Goal: Information Seeking & Learning: Check status

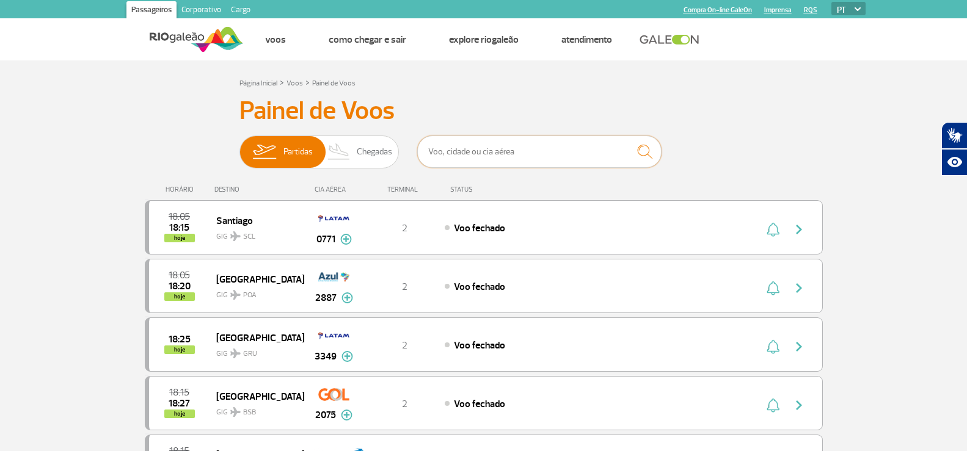
click at [548, 158] on input "text" at bounding box center [539, 152] width 244 height 32
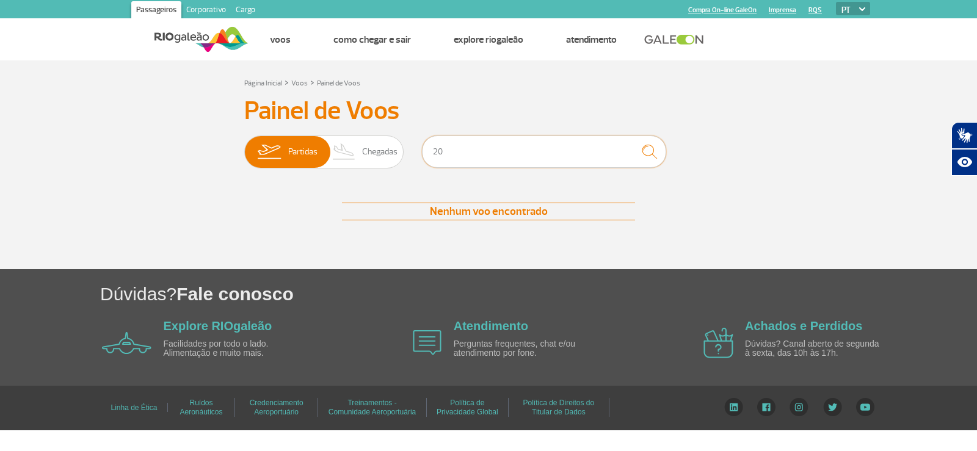
type input "20"
click at [633, 150] on button "submit" at bounding box center [650, 152] width 34 height 32
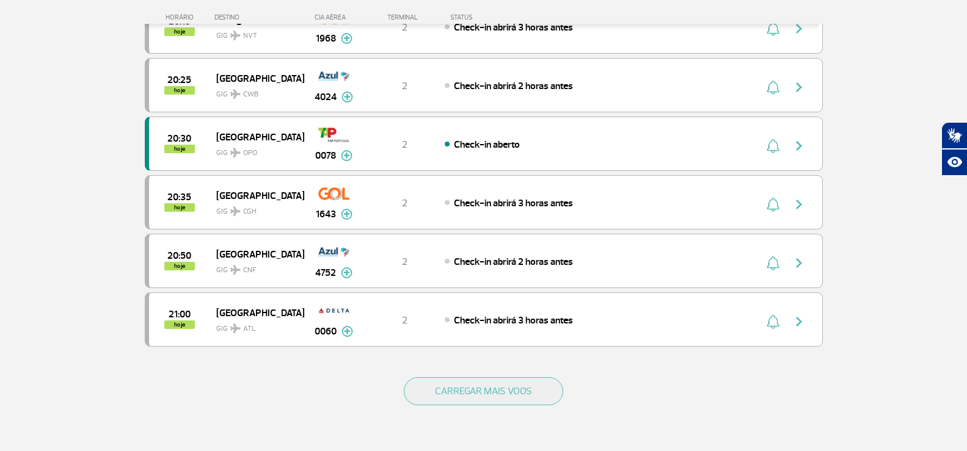
scroll to position [1038, 0]
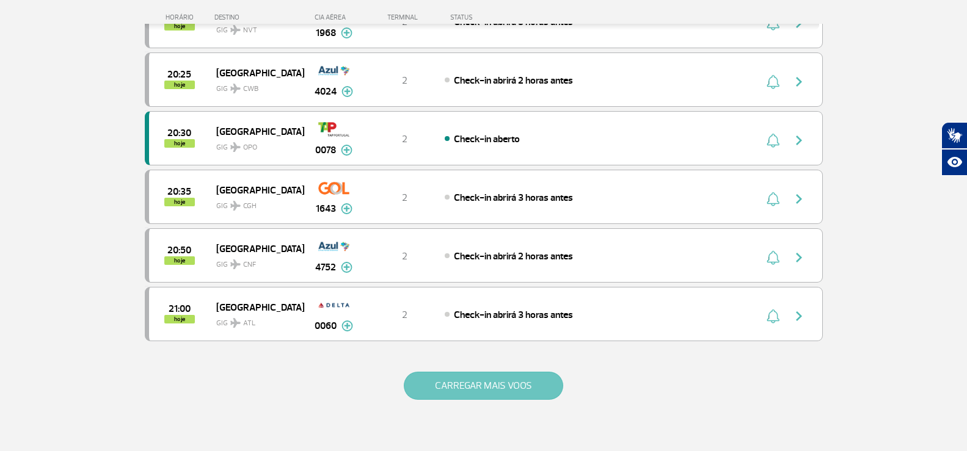
click at [490, 393] on button "CARREGAR MAIS VOOS" at bounding box center [483, 386] width 159 height 28
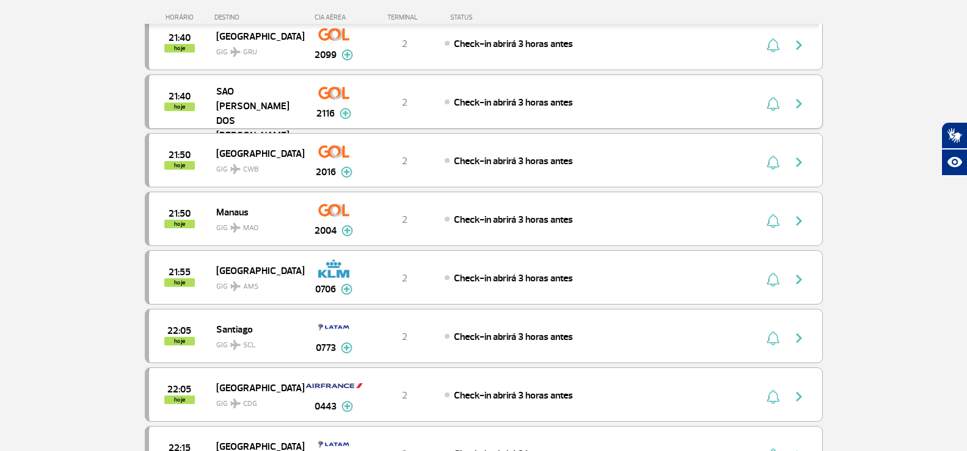
scroll to position [2260, 0]
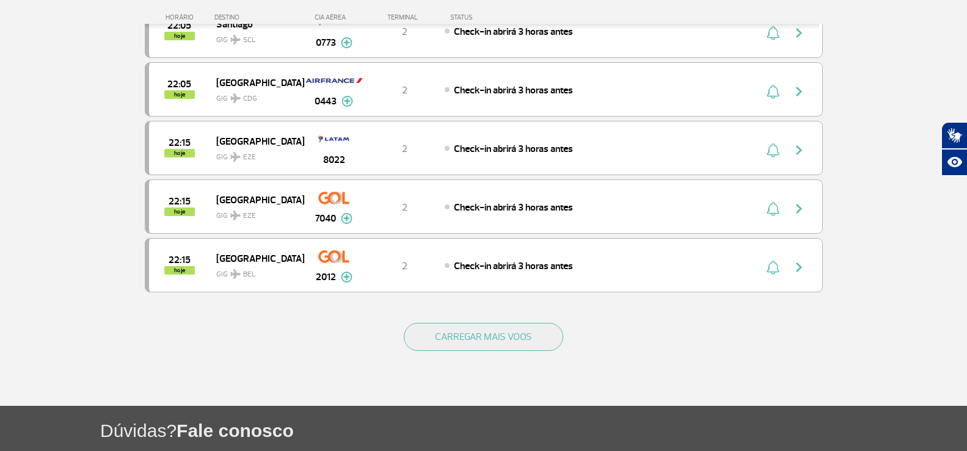
click at [514, 352] on div "CARREGAR MAIS VOOS" at bounding box center [484, 357] width 678 height 98
click at [522, 338] on button "CARREGAR MAIS VOOS" at bounding box center [483, 337] width 159 height 28
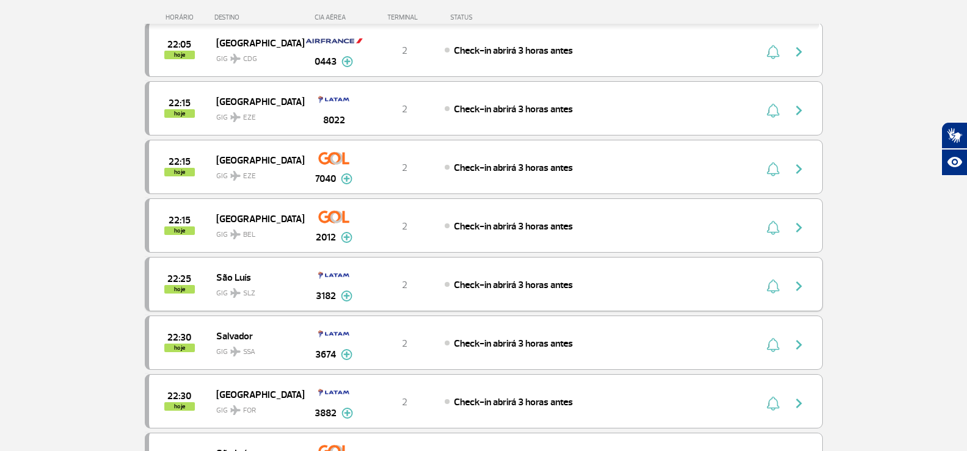
scroll to position [2321, 0]
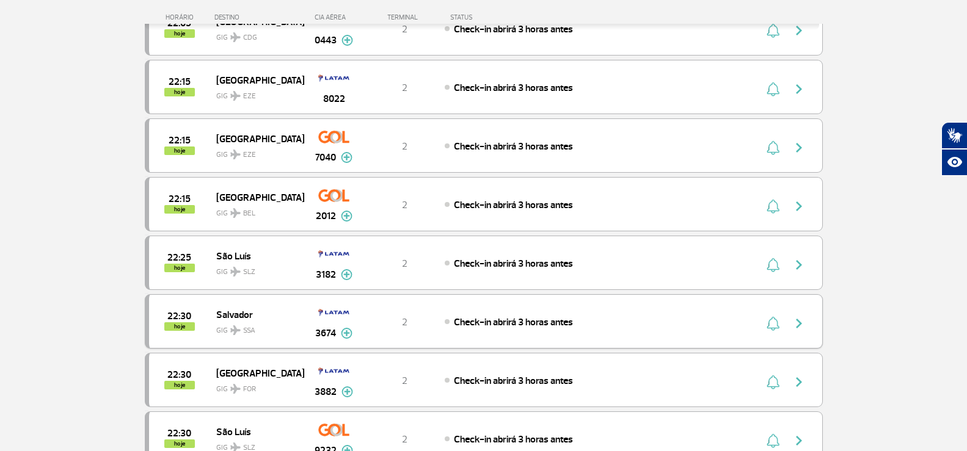
click at [799, 322] on img "button" at bounding box center [798, 323] width 15 height 15
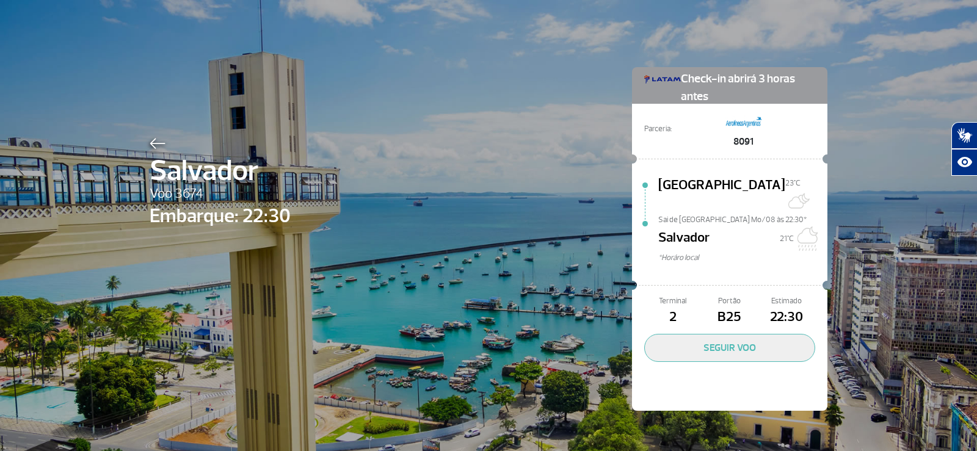
click at [150, 139] on img at bounding box center [158, 143] width 16 height 11
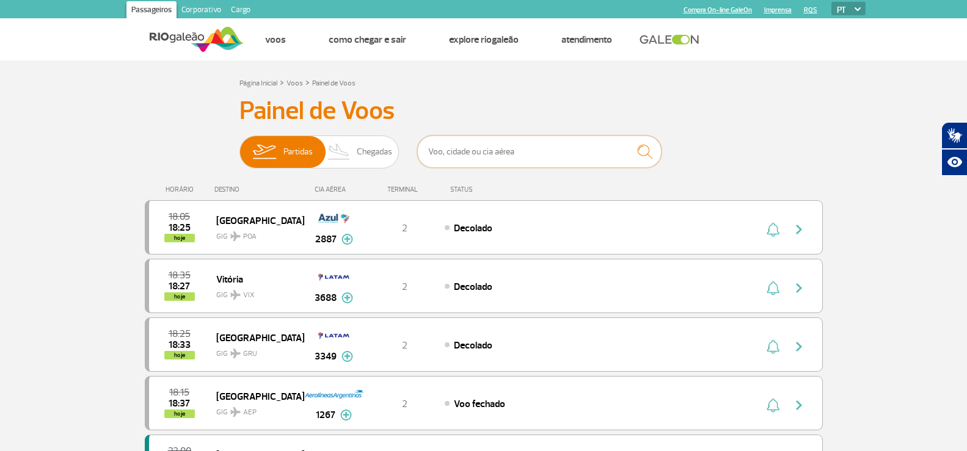
click at [469, 157] on input "text" at bounding box center [539, 152] width 244 height 32
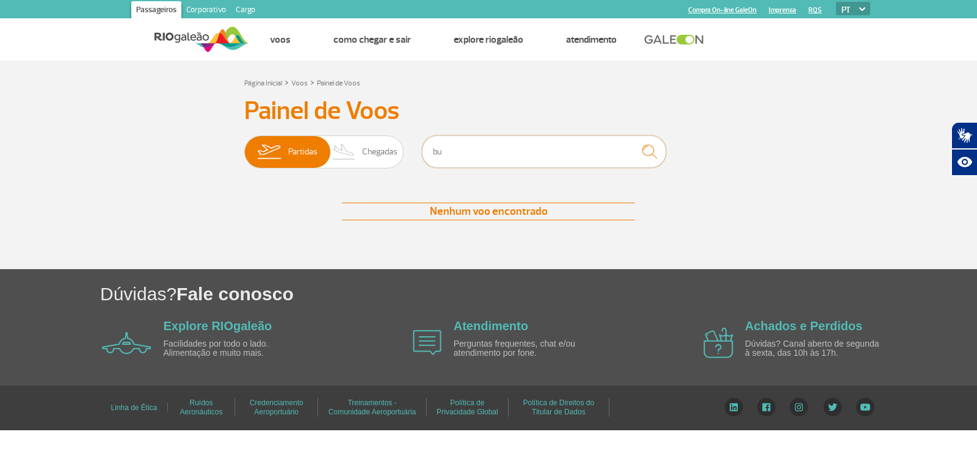
type input "b"
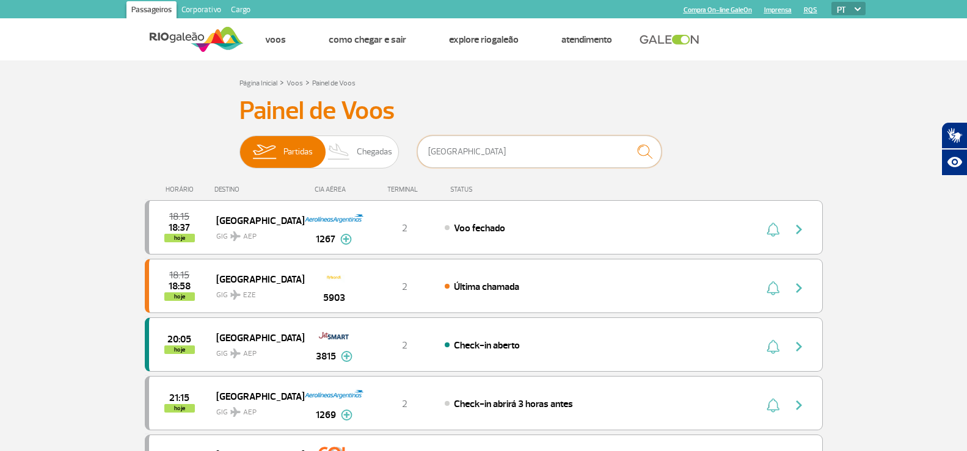
click at [453, 158] on input "argentina" at bounding box center [539, 152] width 244 height 32
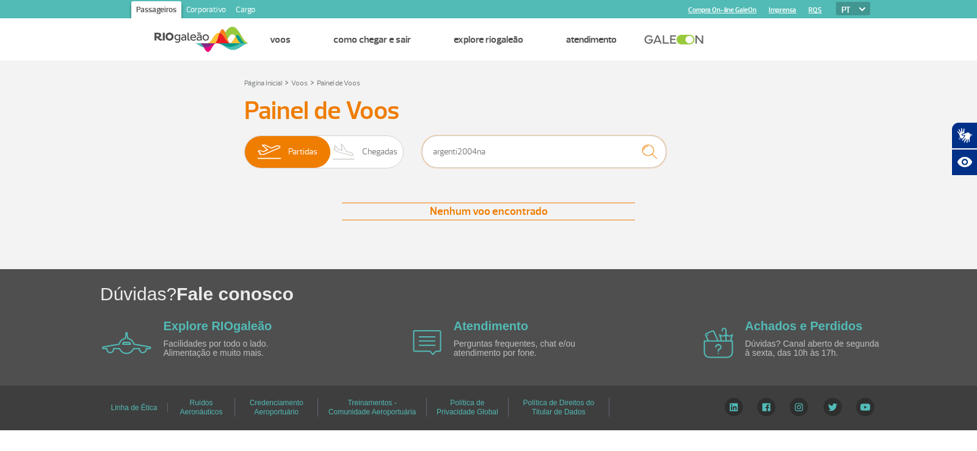
drag, startPoint x: 498, startPoint y: 151, endPoint x: 187, endPoint y: 169, distance: 310.8
click at [187, 169] on div "Painel de Voos Partidas Chegadas argenti2004na Nenhum voo encontrado Nenhum voo…" at bounding box center [489, 170] width 678 height 149
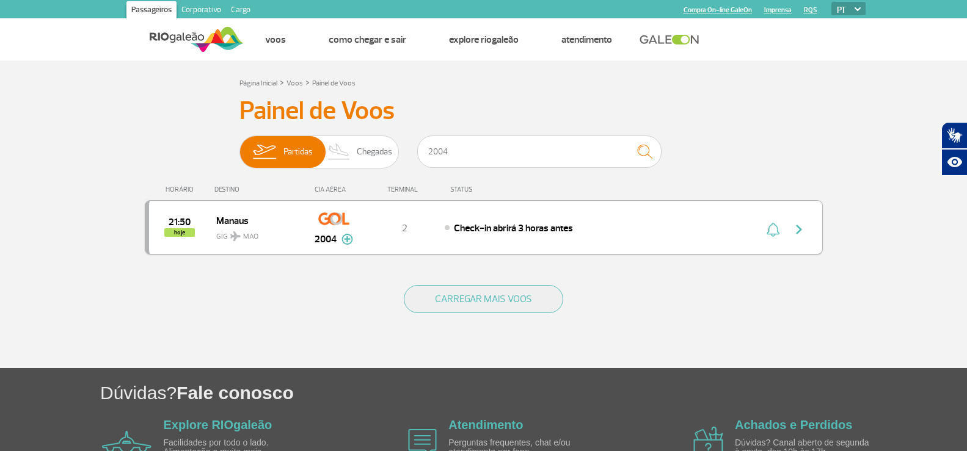
click at [796, 229] on img "button" at bounding box center [798, 229] width 15 height 15
click at [801, 228] on img "button" at bounding box center [798, 229] width 15 height 15
click at [555, 149] on input "2004" at bounding box center [539, 152] width 244 height 32
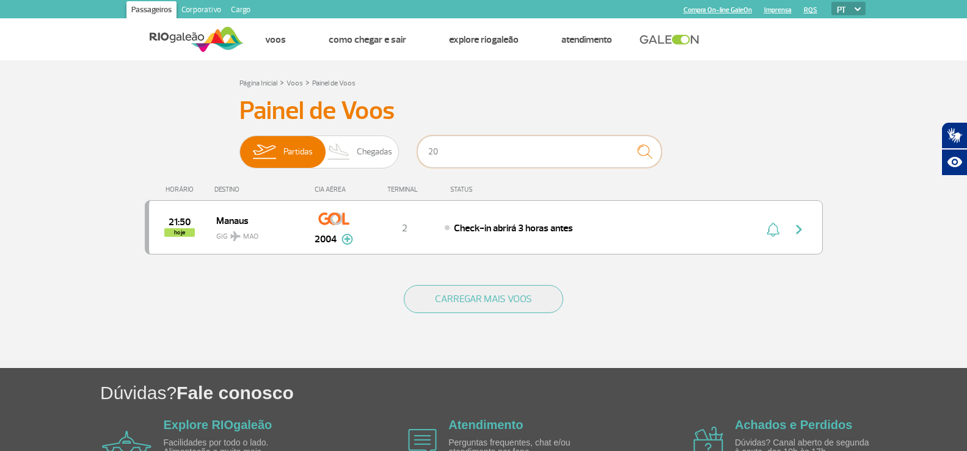
type input "2"
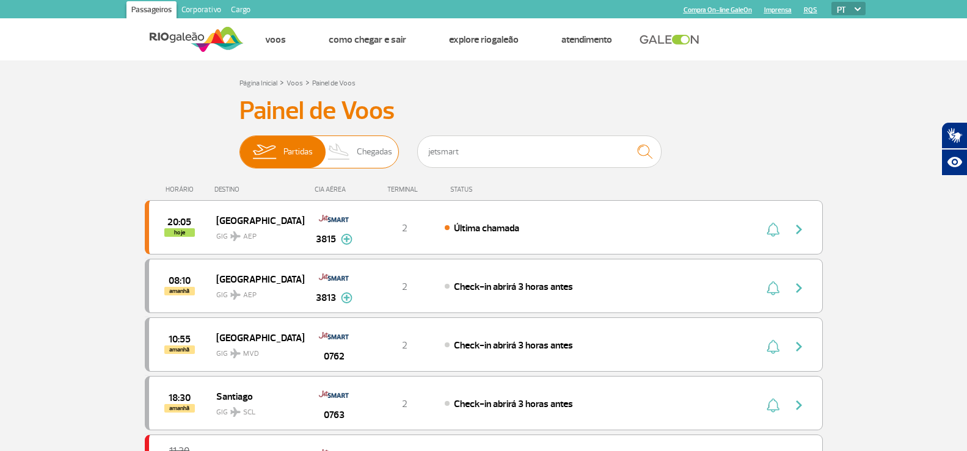
click at [374, 159] on span "Chegadas" at bounding box center [374, 152] width 35 height 32
click at [239, 146] on input "Partidas Chegadas" at bounding box center [239, 146] width 0 height 0
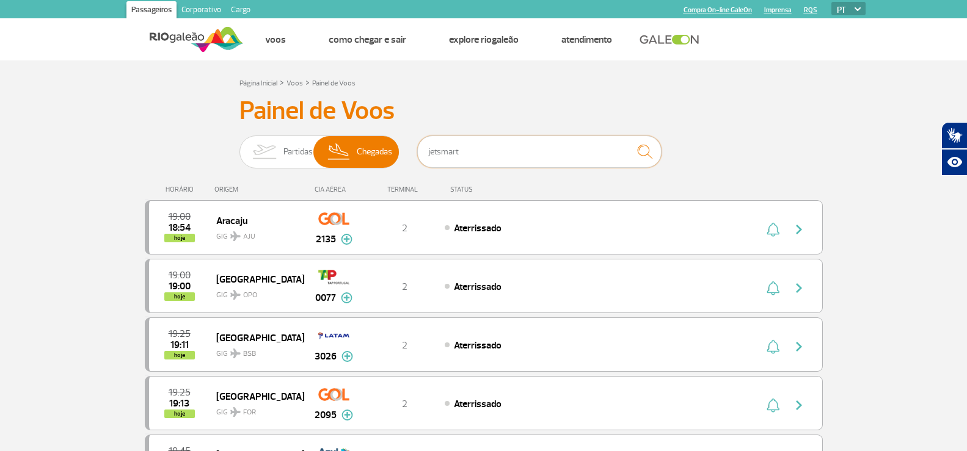
click at [475, 156] on input "jetsmart" at bounding box center [539, 152] width 244 height 32
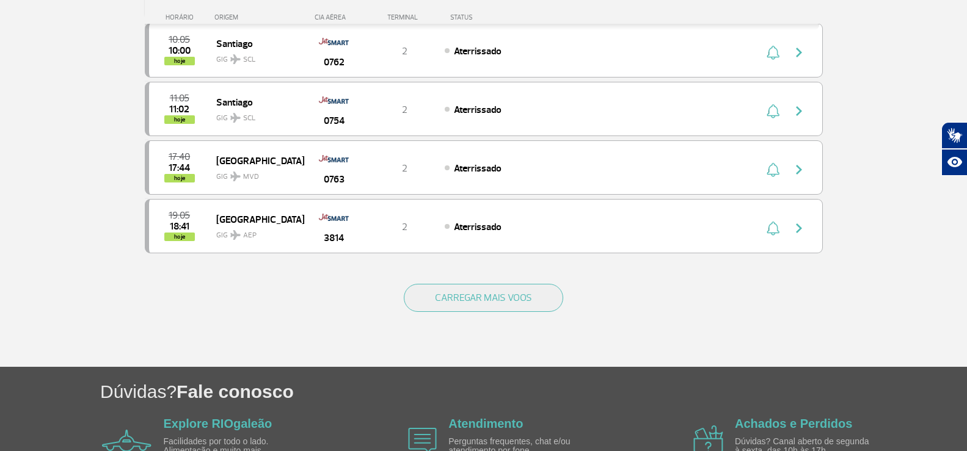
scroll to position [366, 0]
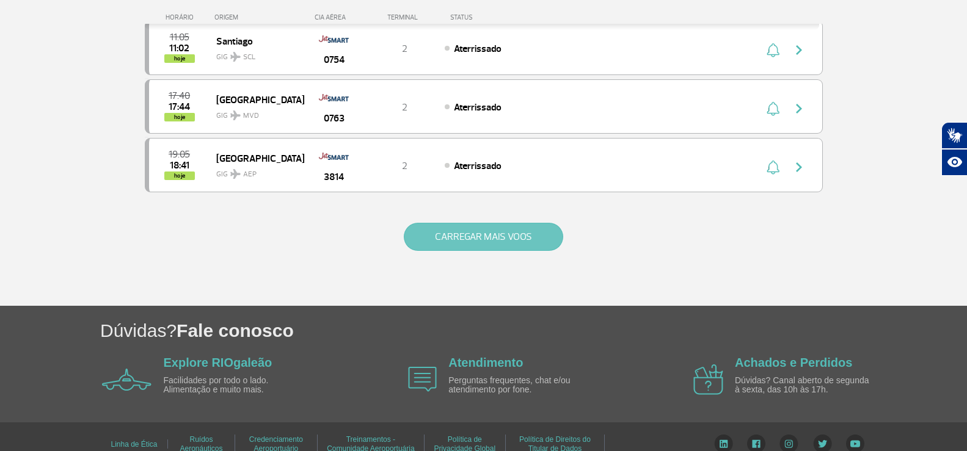
click at [515, 235] on button "CARREGAR MAIS VOOS" at bounding box center [483, 237] width 159 height 28
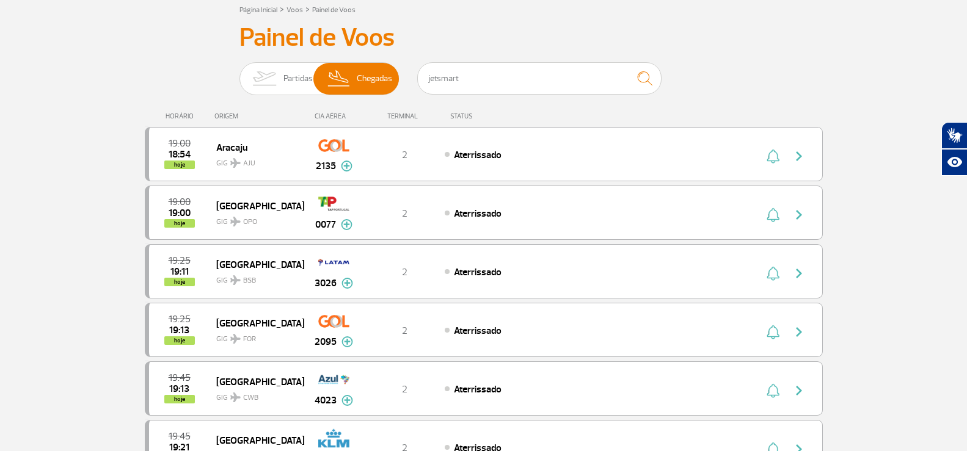
scroll to position [0, 0]
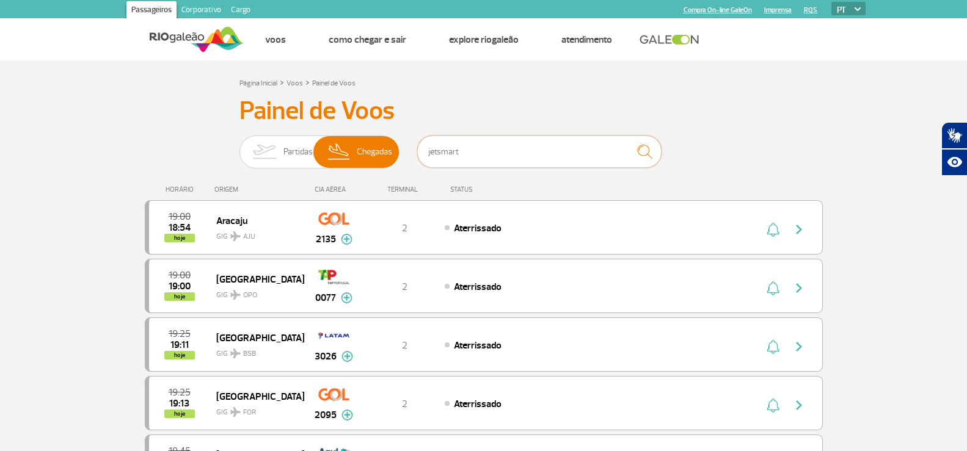
click at [473, 153] on input "jetsmart" at bounding box center [539, 152] width 244 height 32
drag, startPoint x: 490, startPoint y: 150, endPoint x: 368, endPoint y: 147, distance: 122.8
click at [368, 147] on div "Partidas Chegadas jetsmart" at bounding box center [483, 154] width 489 height 37
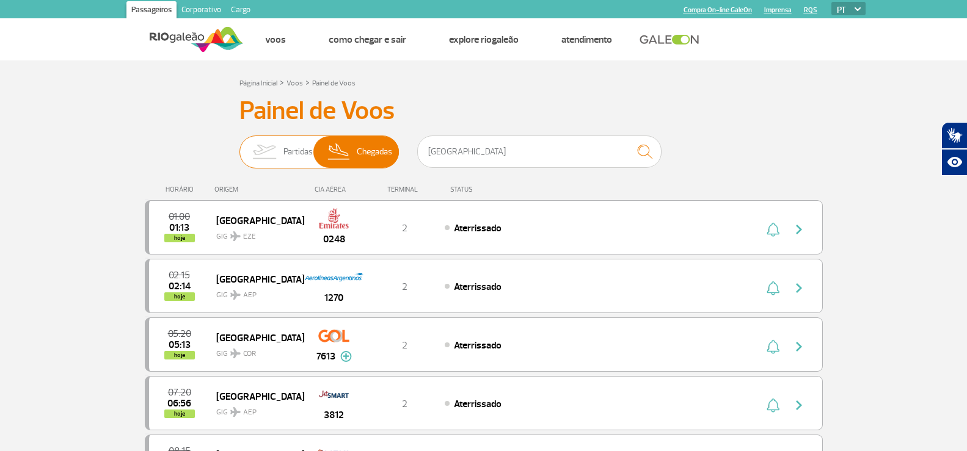
click at [297, 149] on span "Partidas" at bounding box center [297, 152] width 29 height 32
click at [239, 146] on input "Partidas Chegadas" at bounding box center [239, 146] width 0 height 0
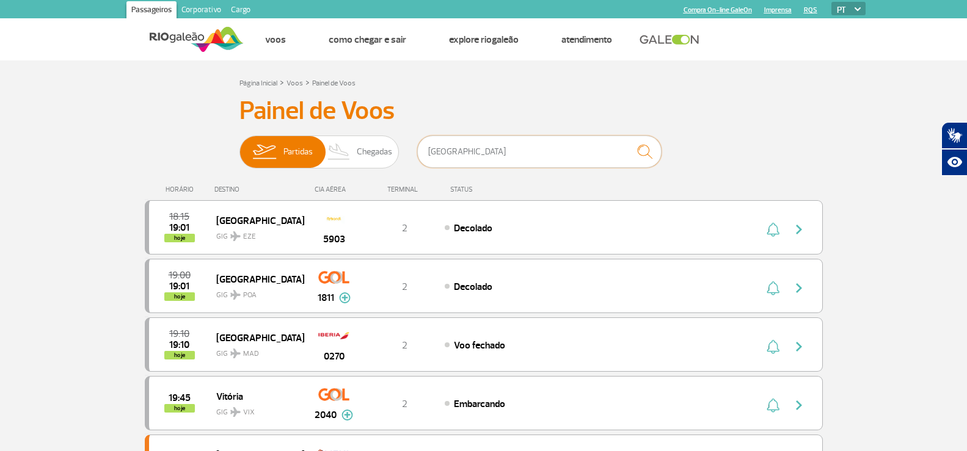
click at [510, 154] on input "argentina" at bounding box center [539, 152] width 244 height 32
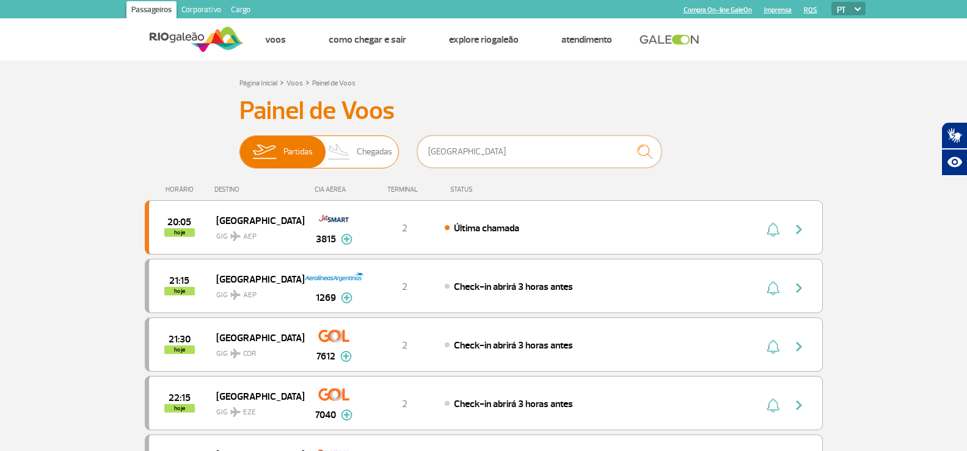
drag, startPoint x: 500, startPoint y: 154, endPoint x: 360, endPoint y: 151, distance: 139.9
click at [360, 151] on div "Partidas Chegadas argentina" at bounding box center [483, 154] width 489 height 37
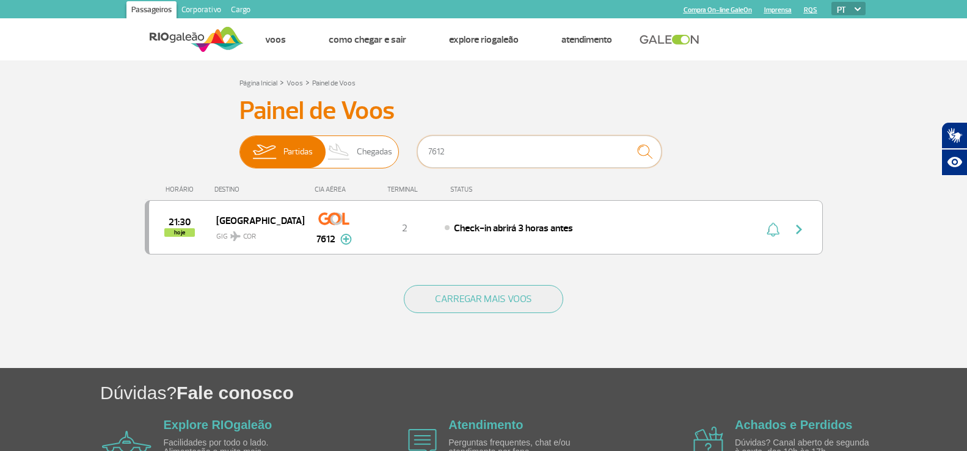
drag, startPoint x: 456, startPoint y: 154, endPoint x: 360, endPoint y: 144, distance: 95.8
click at [360, 144] on div "Partidas Chegadas 7612" at bounding box center [483, 154] width 489 height 37
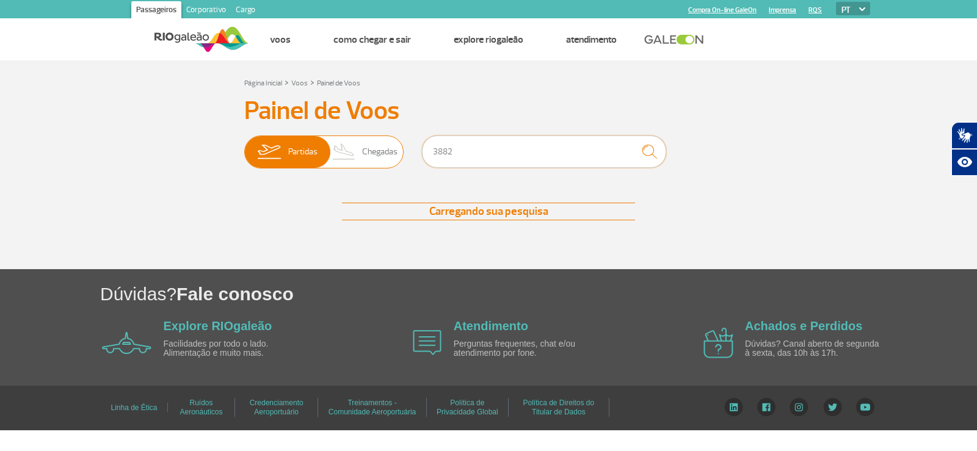
type input "3882"
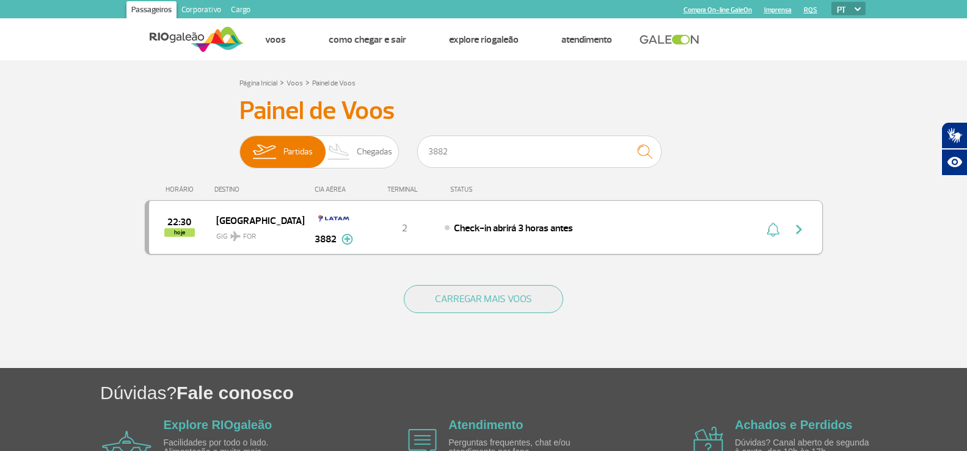
click at [796, 231] on img "button" at bounding box center [798, 229] width 15 height 15
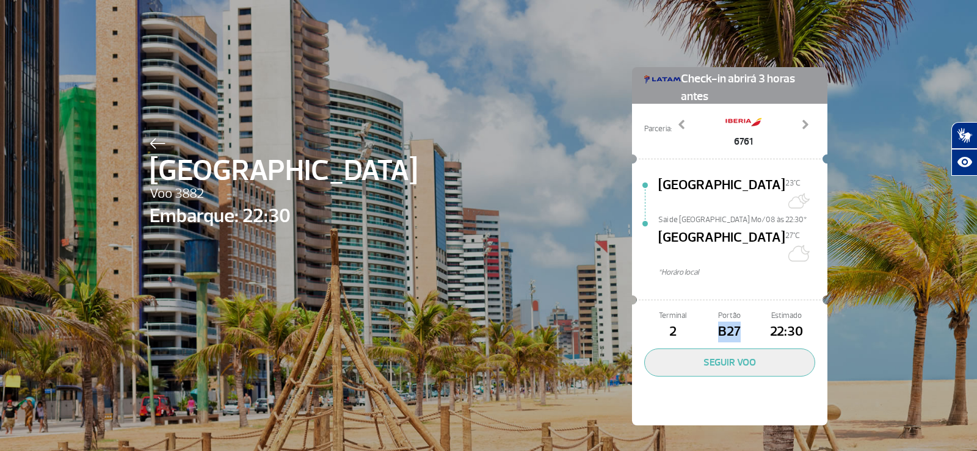
drag, startPoint x: 711, startPoint y: 305, endPoint x: 744, endPoint y: 299, distance: 32.9
click at [744, 322] on span "B27" at bounding box center [729, 332] width 57 height 21
click at [150, 142] on img at bounding box center [158, 143] width 16 height 11
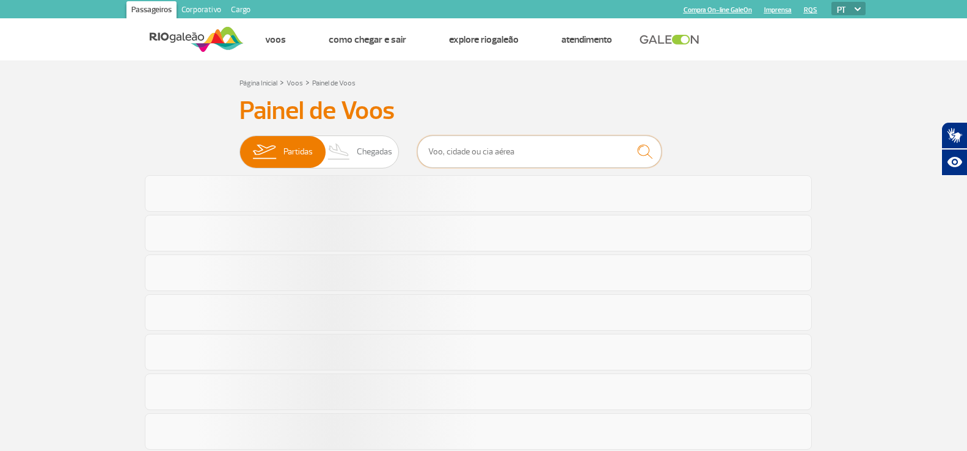
click at [472, 151] on input "text" at bounding box center [539, 152] width 244 height 32
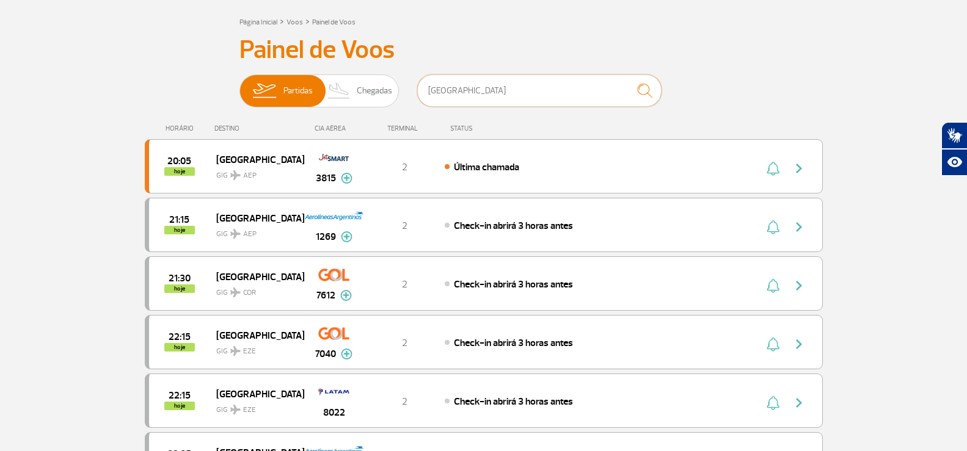
scroll to position [122, 0]
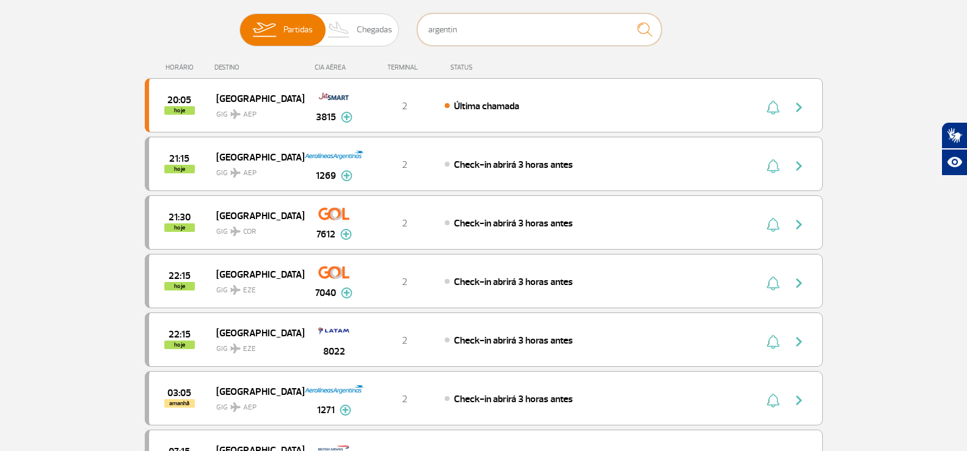
type input "argentina"
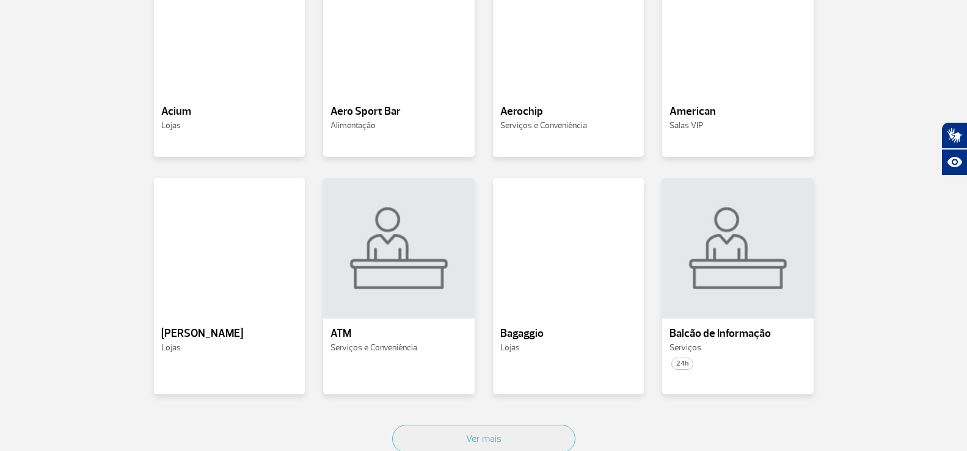
scroll to position [489, 0]
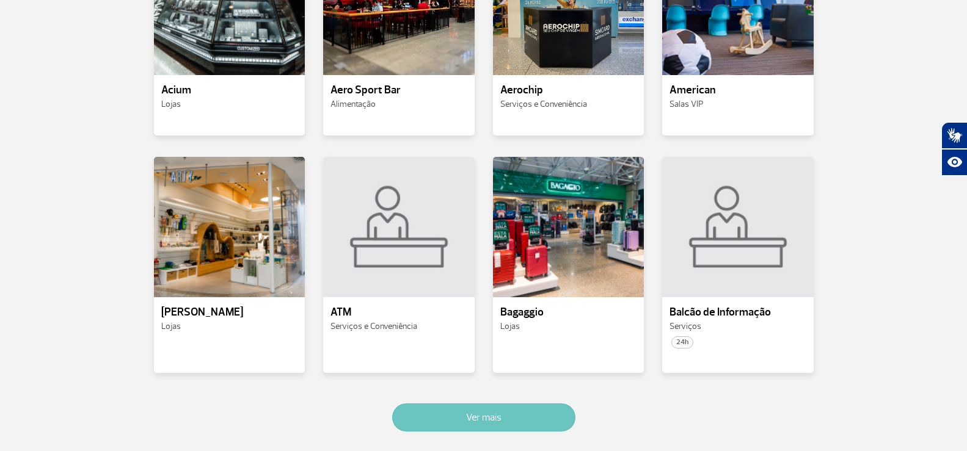
click at [551, 410] on button "Ver mais" at bounding box center [483, 418] width 183 height 28
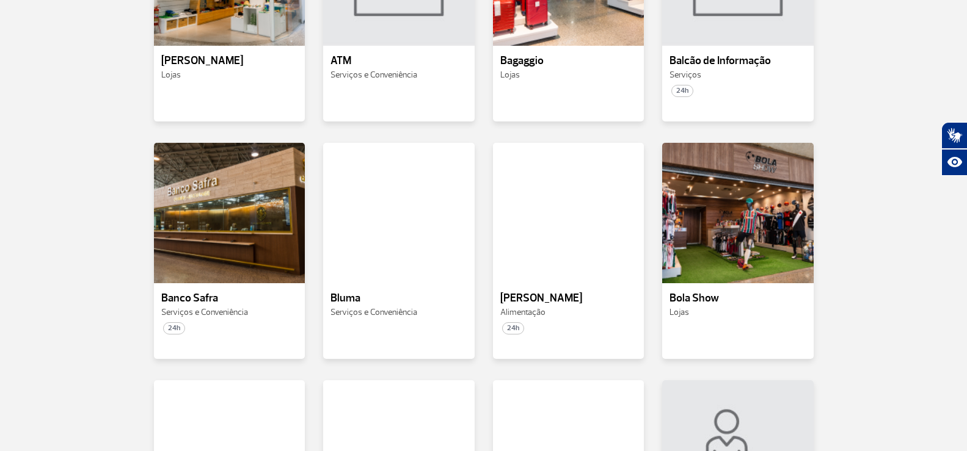
scroll to position [1201, 0]
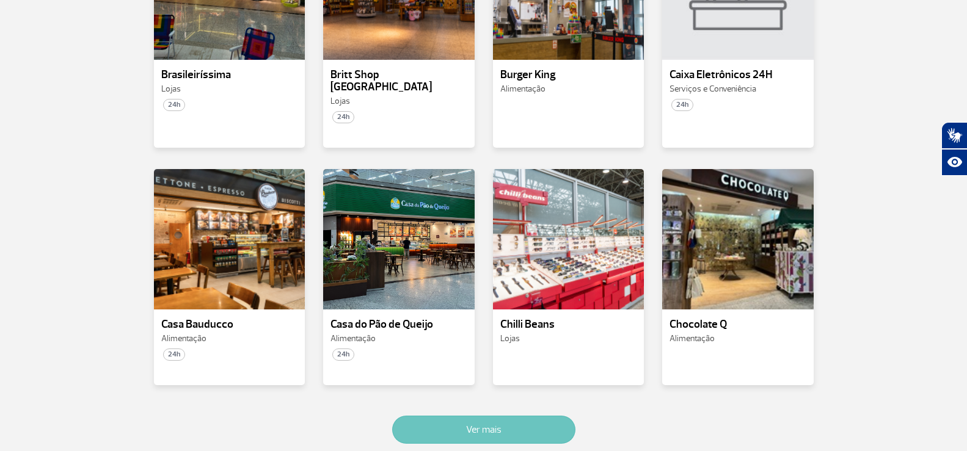
click at [551, 416] on button "Ver mais" at bounding box center [483, 430] width 183 height 28
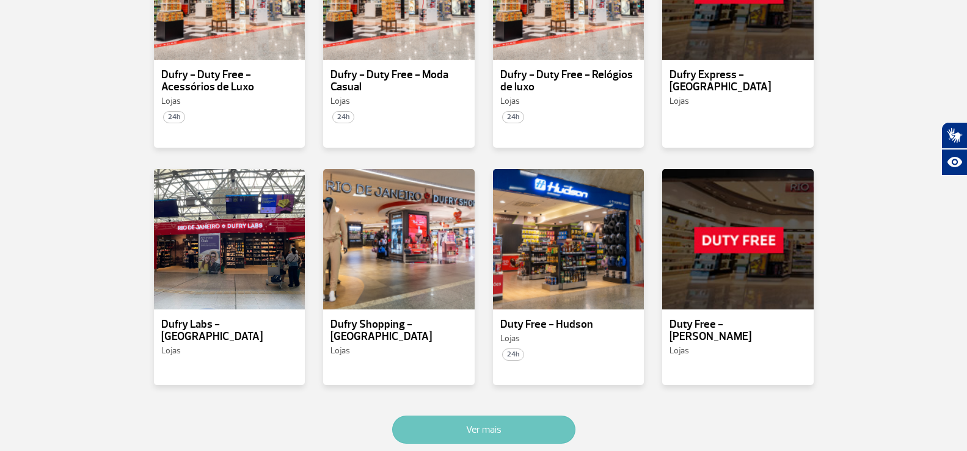
click at [551, 416] on button "Ver mais" at bounding box center [483, 430] width 183 height 28
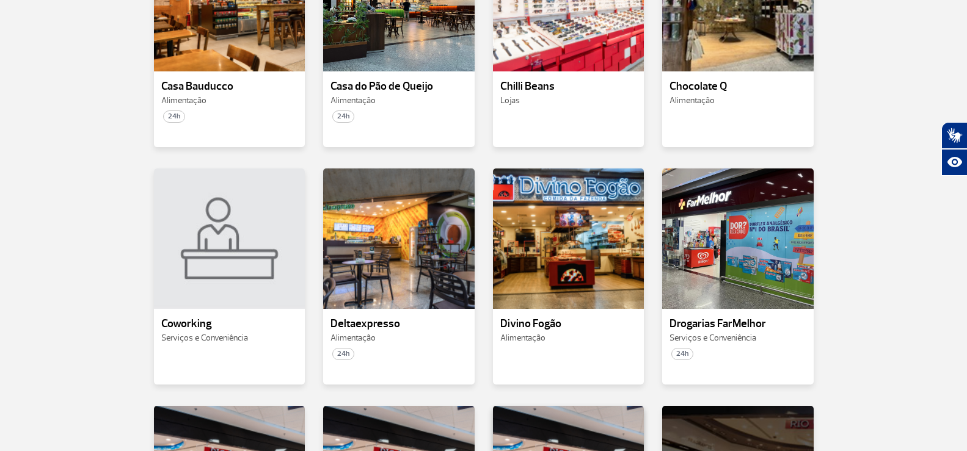
scroll to position [1417, 0]
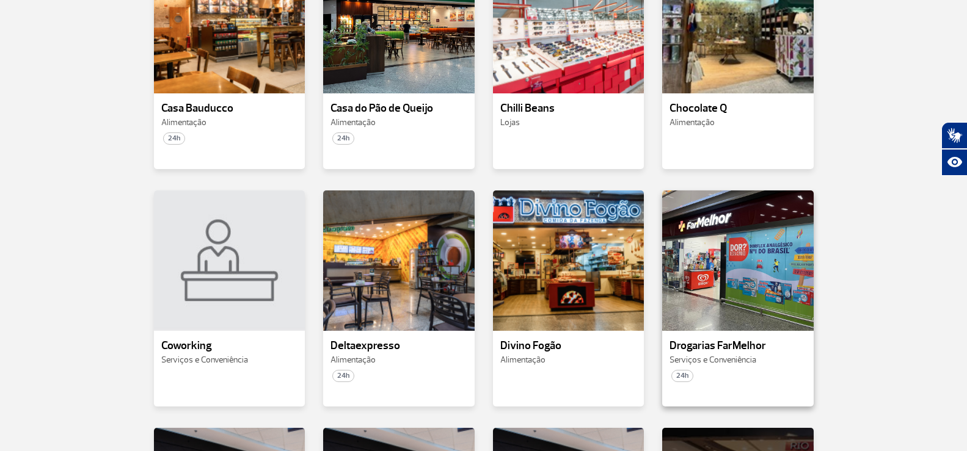
click at [729, 340] on p "Drogarias FarMelhor" at bounding box center [737, 346] width 137 height 12
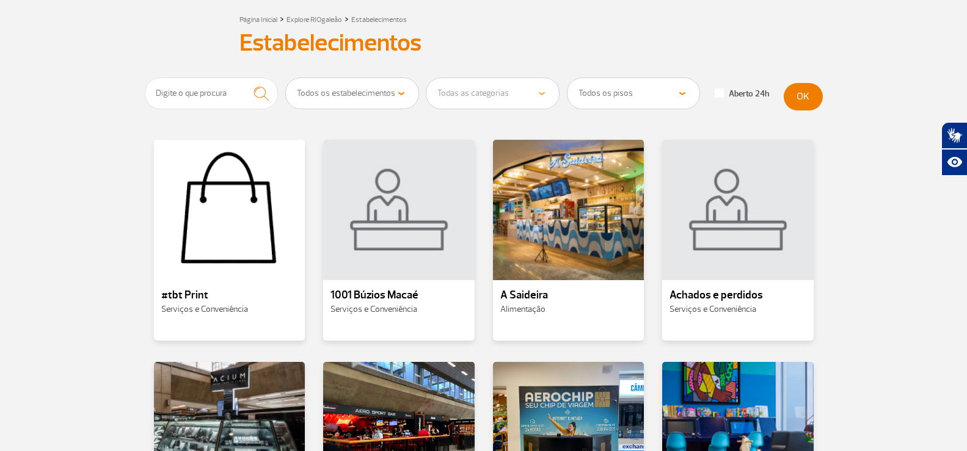
scroll to position [122, 0]
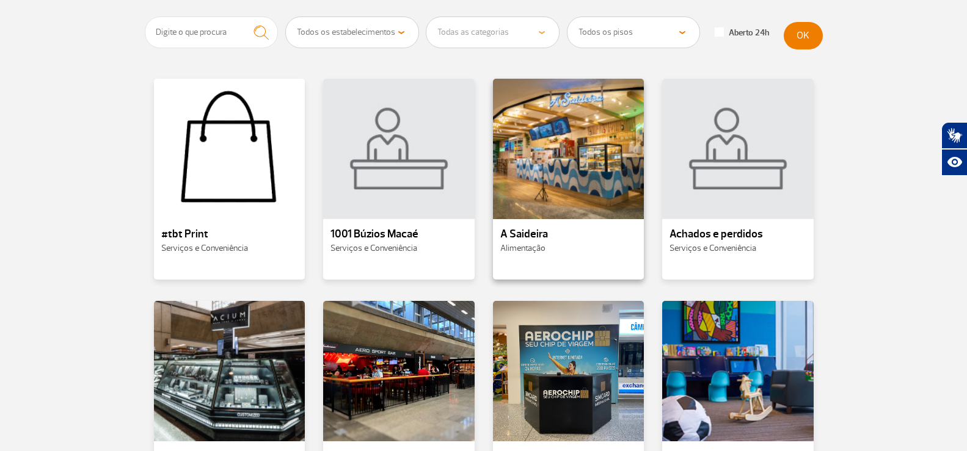
click at [539, 233] on p "A Saideira" at bounding box center [568, 234] width 137 height 12
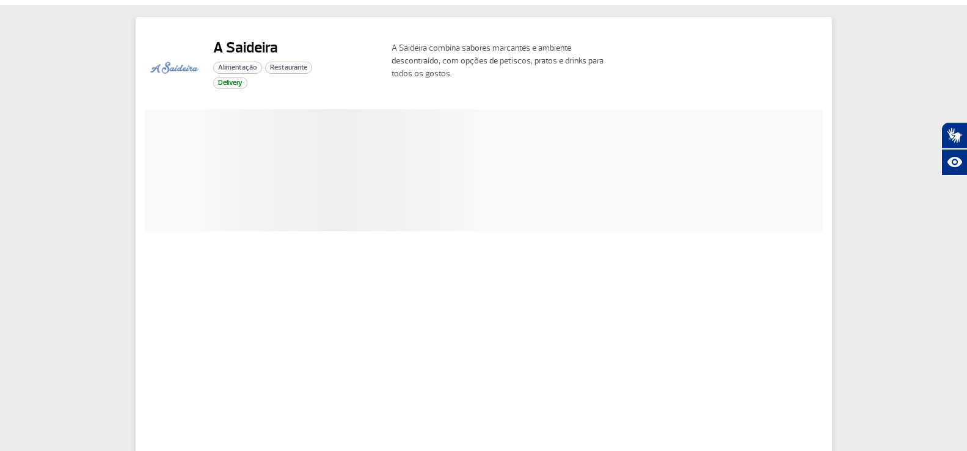
scroll to position [55, 0]
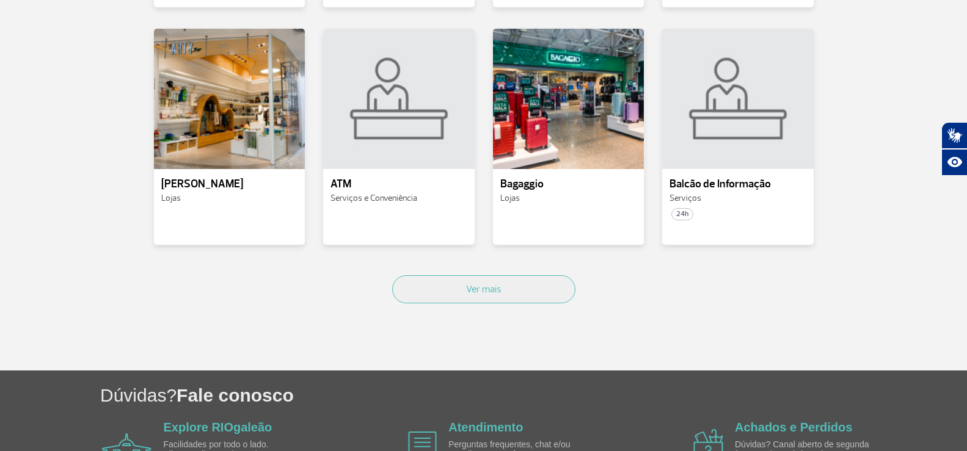
scroll to position [697, 0]
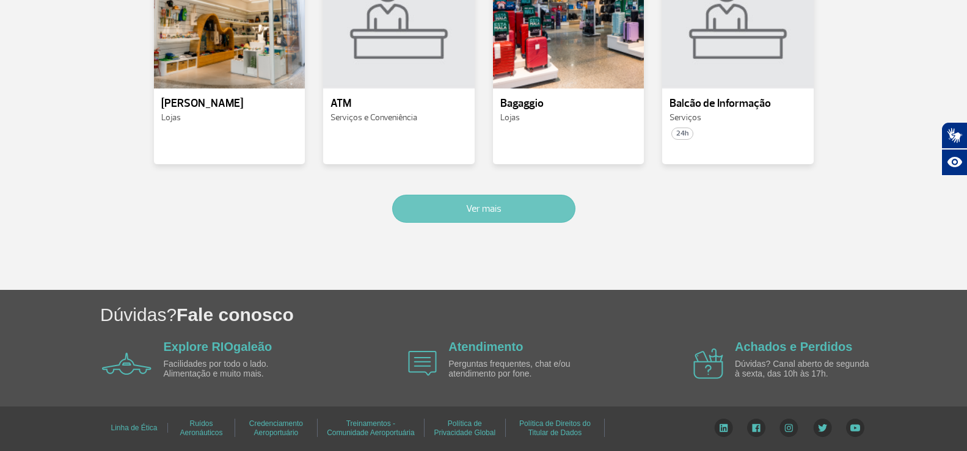
click at [511, 206] on button "Ver mais" at bounding box center [483, 209] width 183 height 28
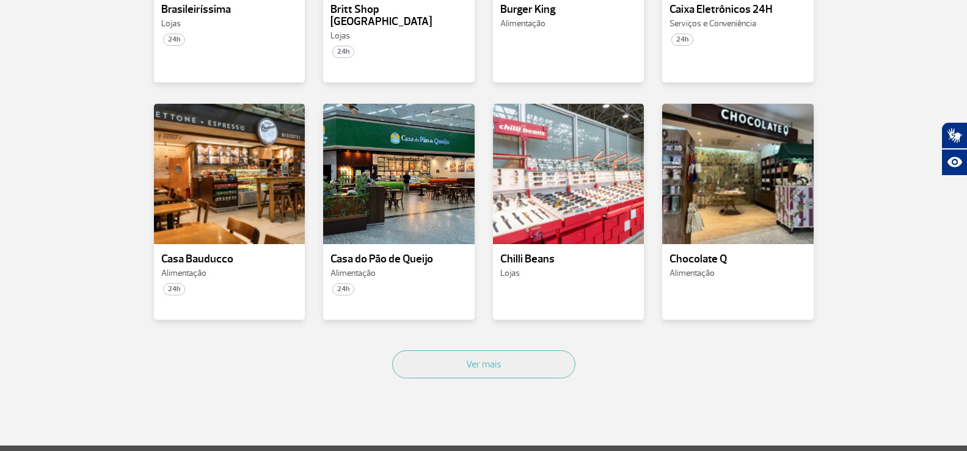
scroll to position [1288, 0]
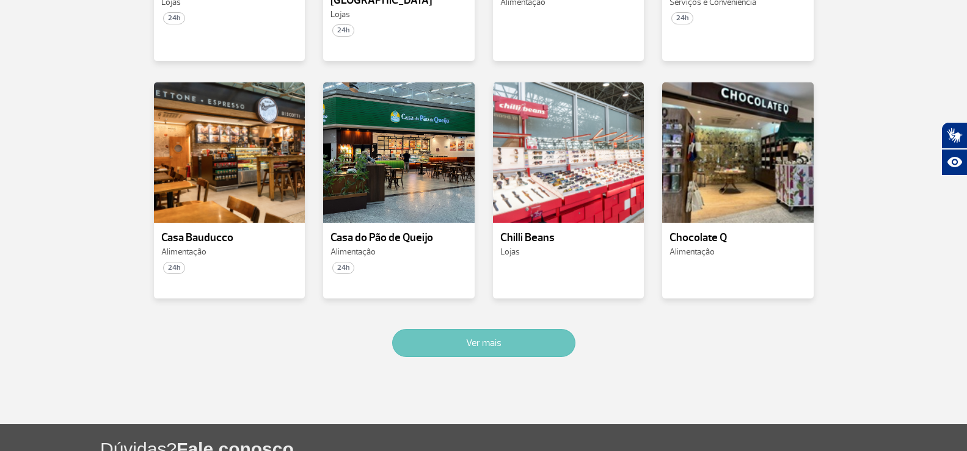
click at [493, 331] on button "Ver mais" at bounding box center [483, 343] width 183 height 28
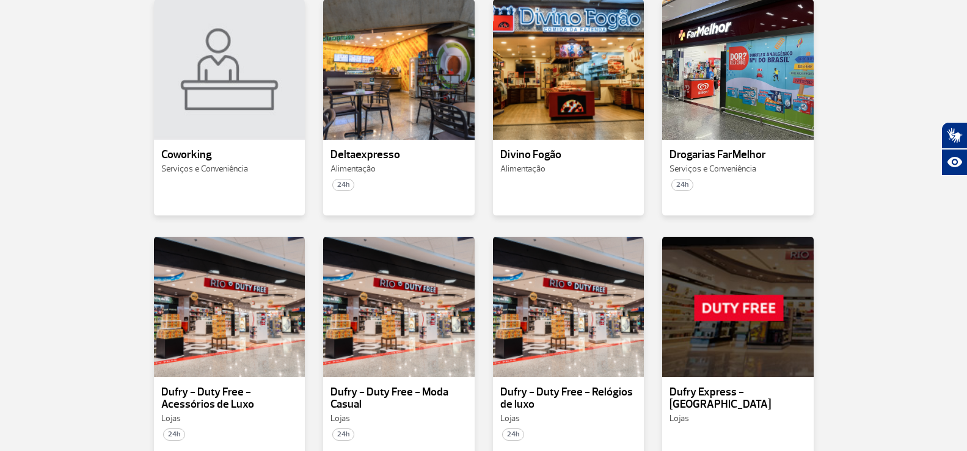
scroll to position [1585, 0]
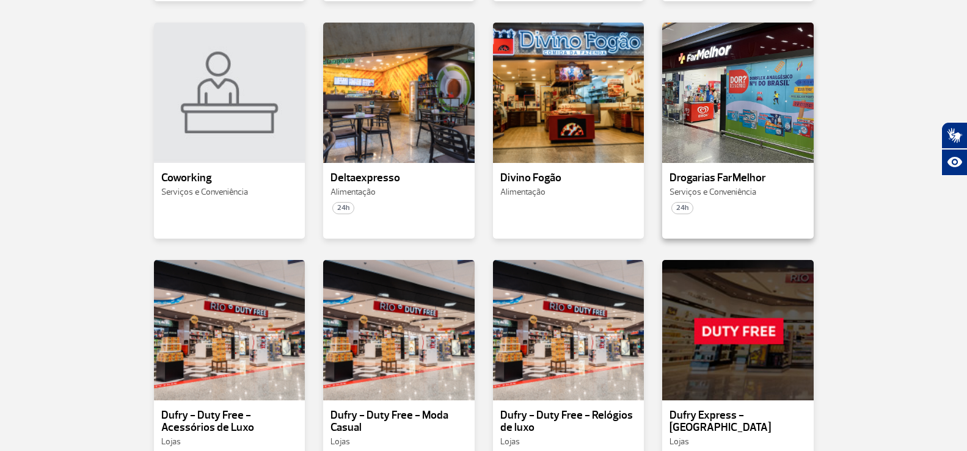
click at [691, 187] on span "Serviços e Conveniência" at bounding box center [712, 192] width 87 height 10
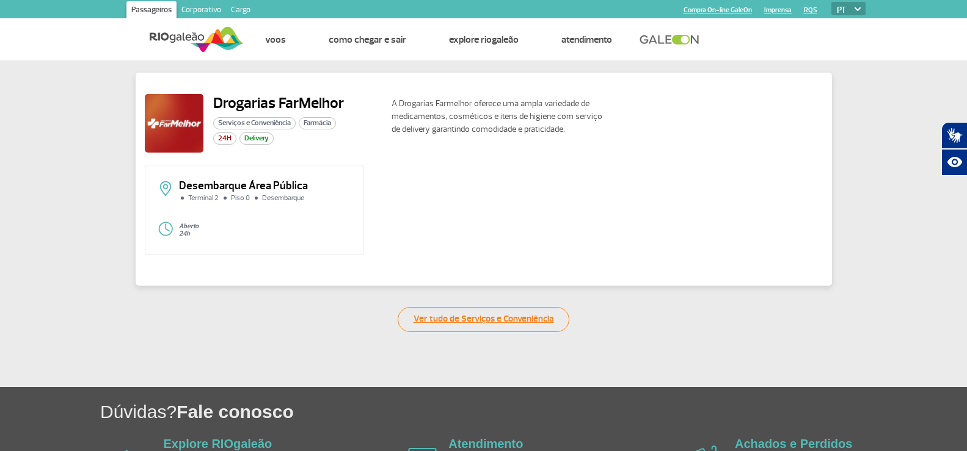
click at [449, 324] on link "Ver tudo de Serviços e Conveniência" at bounding box center [484, 319] width 172 height 25
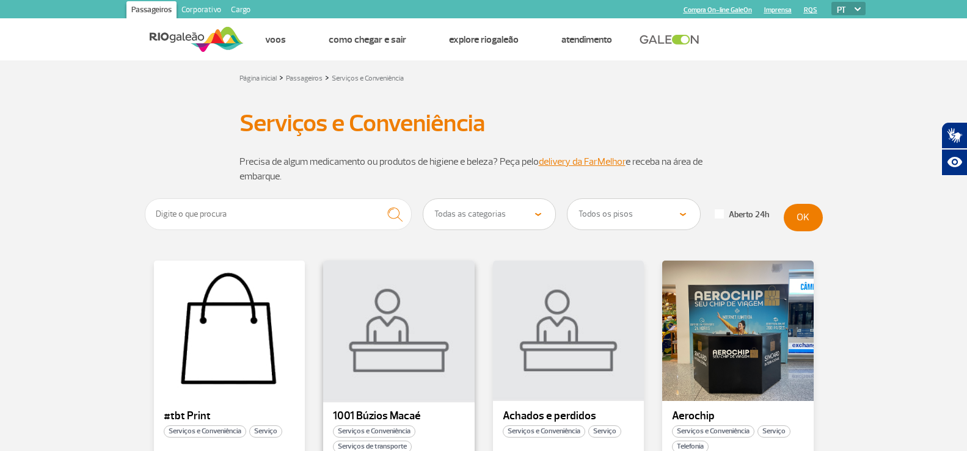
scroll to position [61, 0]
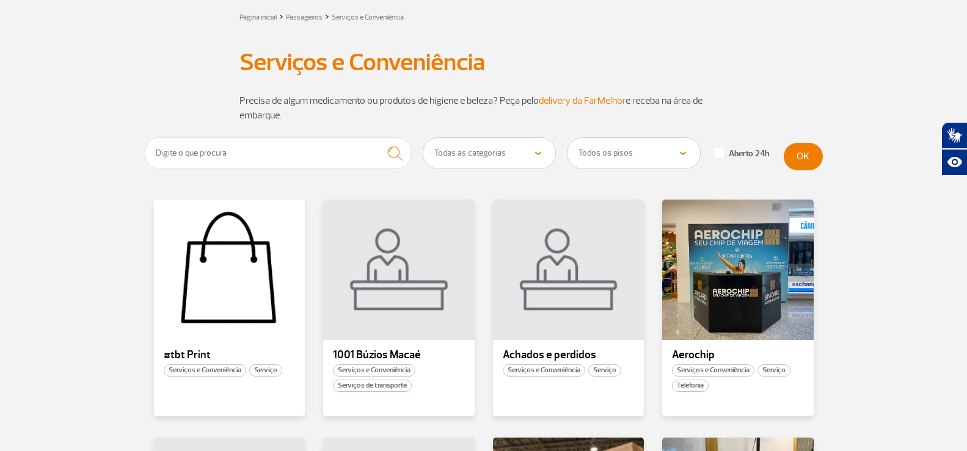
click at [578, 102] on link "delivery da FarMelhor" at bounding box center [582, 101] width 87 height 12
click at [683, 305] on div at bounding box center [738, 270] width 154 height 144
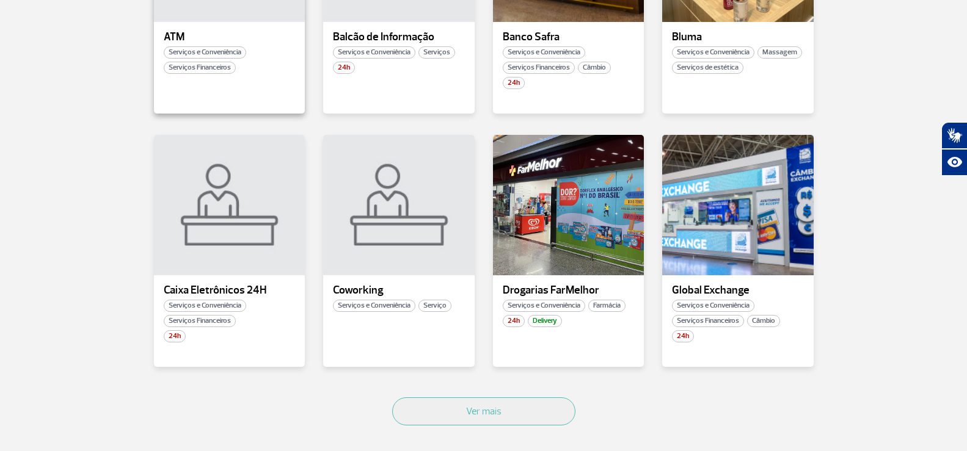
scroll to position [672, 0]
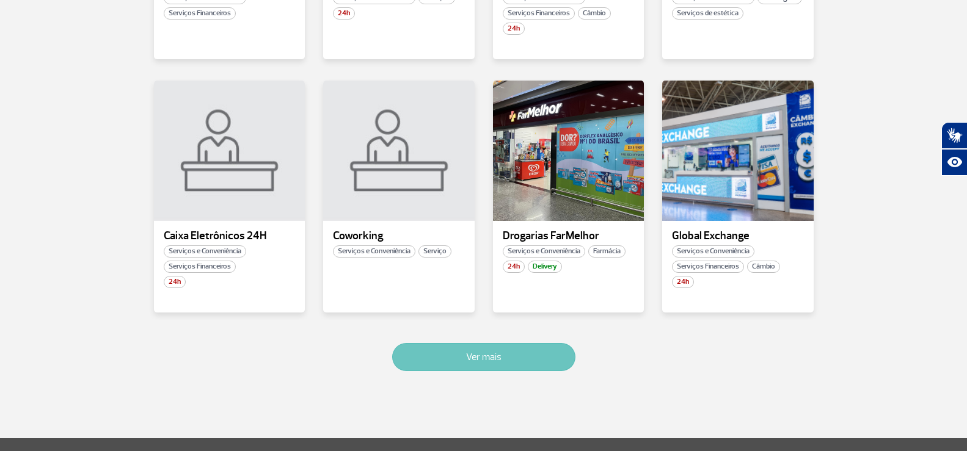
click at [448, 361] on button "Ver mais" at bounding box center [483, 357] width 183 height 28
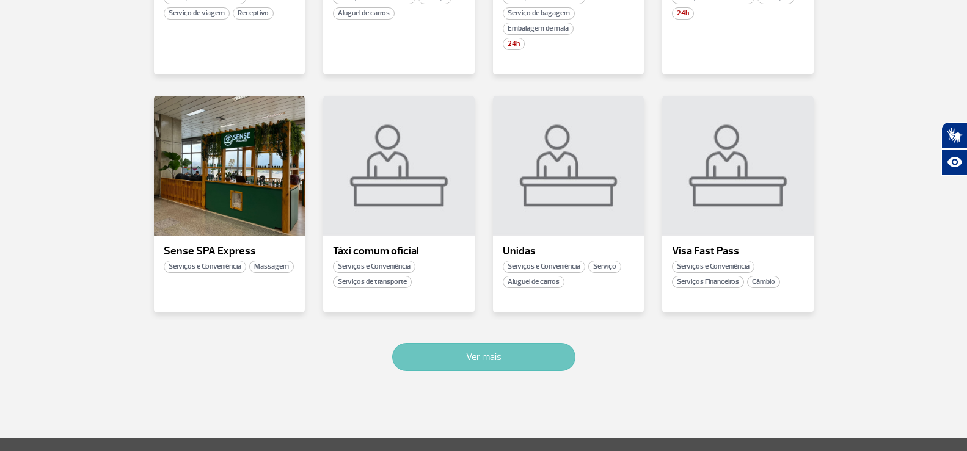
click at [448, 361] on button "Ver mais" at bounding box center [483, 357] width 183 height 28
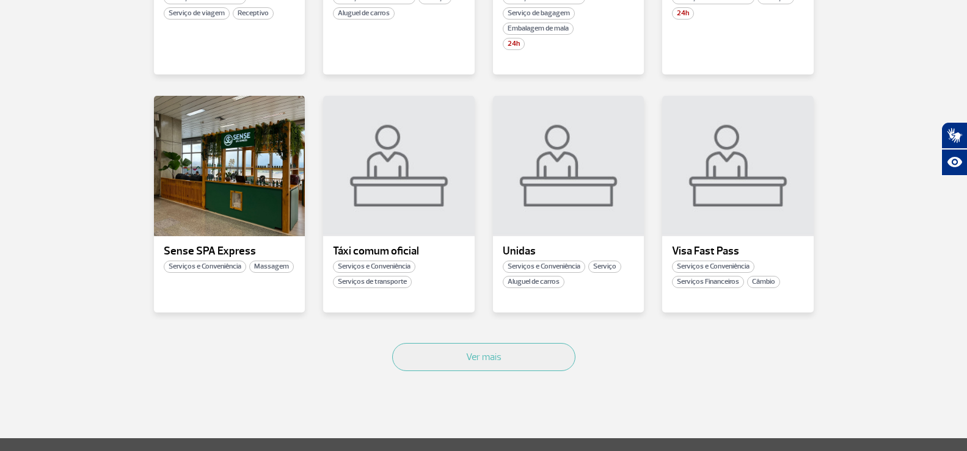
click at [457, 374] on div "Ver mais" at bounding box center [484, 371] width 678 height 74
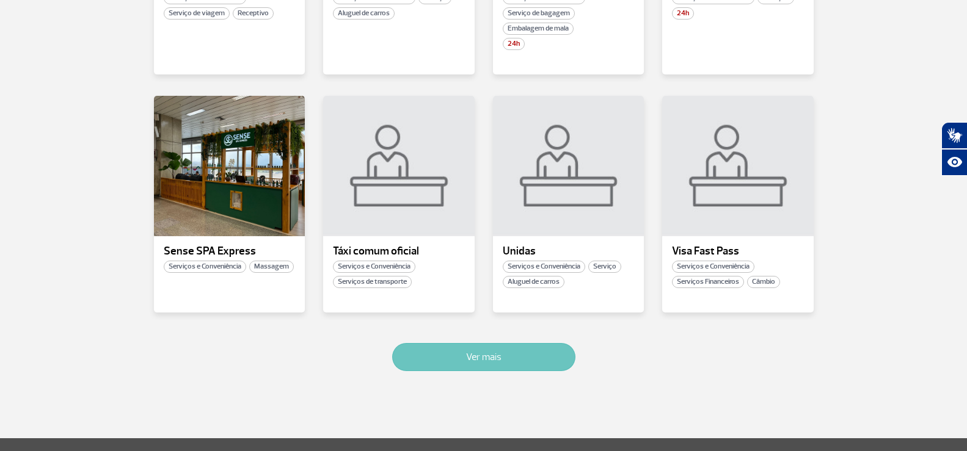
click at [461, 362] on button "Ver mais" at bounding box center [483, 357] width 183 height 28
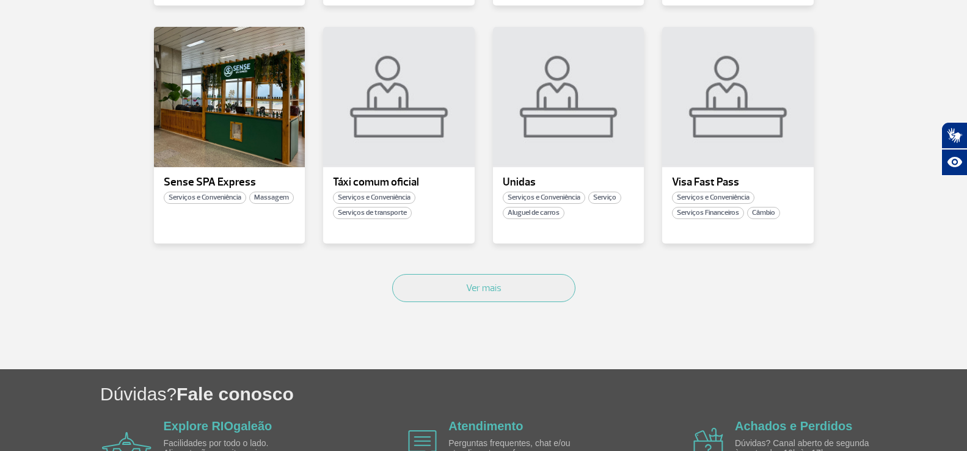
scroll to position [1596, 0]
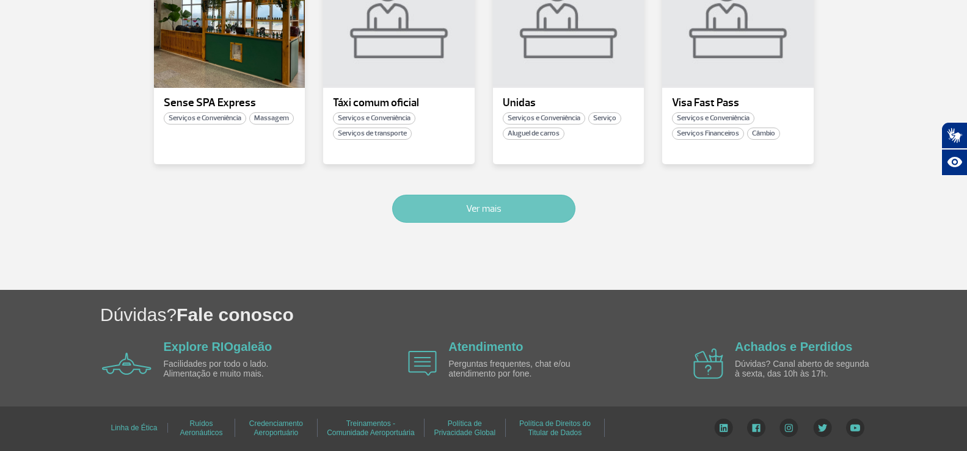
click at [482, 211] on button "Ver mais" at bounding box center [483, 209] width 183 height 28
click at [486, 219] on button "Ver mais" at bounding box center [483, 209] width 183 height 28
click at [484, 209] on button "Ver mais" at bounding box center [483, 209] width 183 height 28
click at [477, 218] on button "Ver mais" at bounding box center [483, 209] width 183 height 28
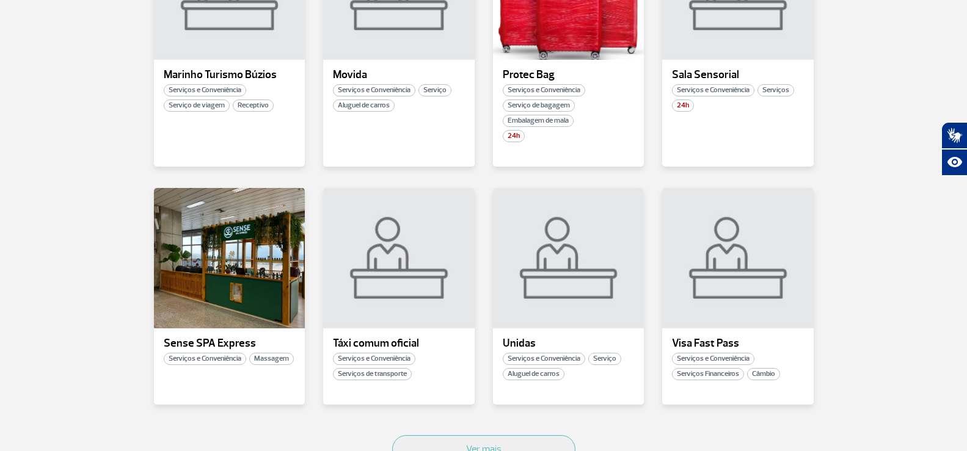
scroll to position [1290, 0]
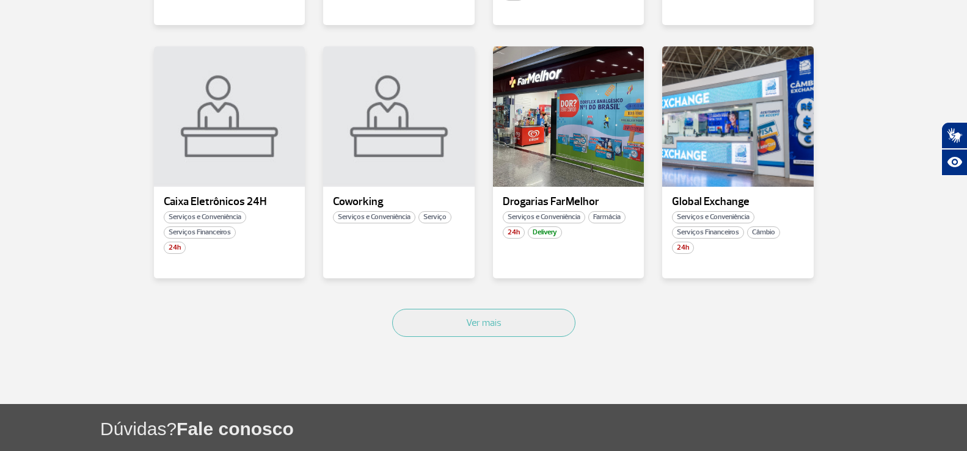
scroll to position [820, 0]
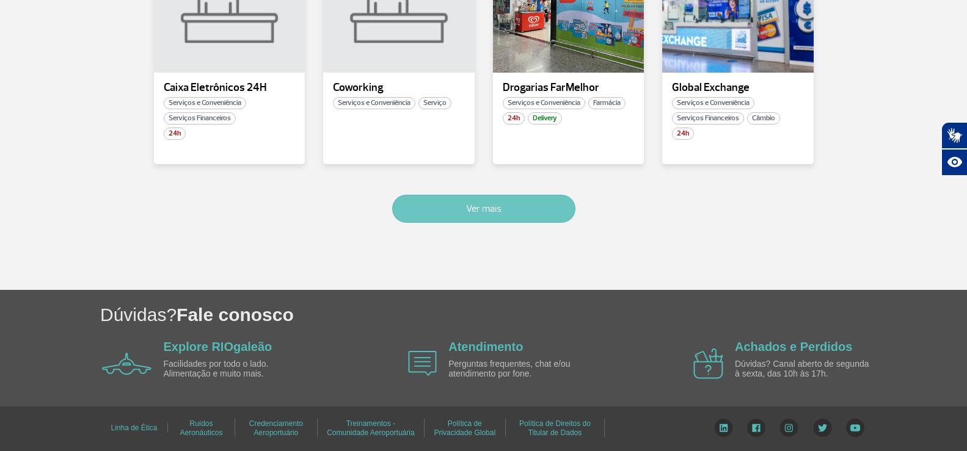
click at [490, 215] on button "Ver mais" at bounding box center [483, 209] width 183 height 28
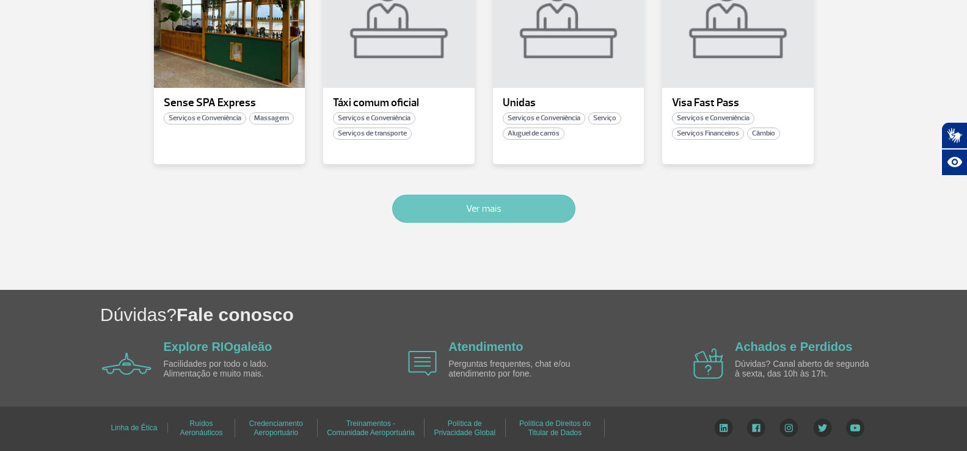
click at [451, 208] on button "Ver mais" at bounding box center [483, 209] width 183 height 28
click at [480, 222] on button "Ver mais" at bounding box center [483, 209] width 183 height 28
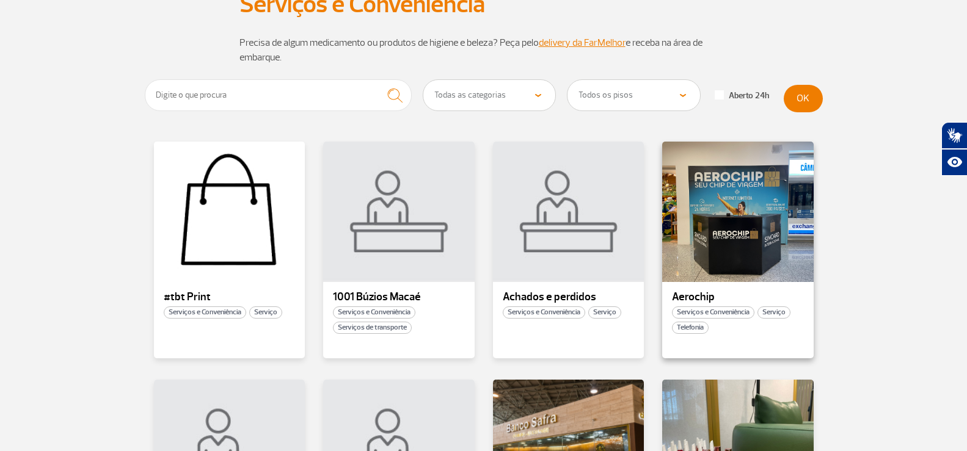
scroll to position [0, 0]
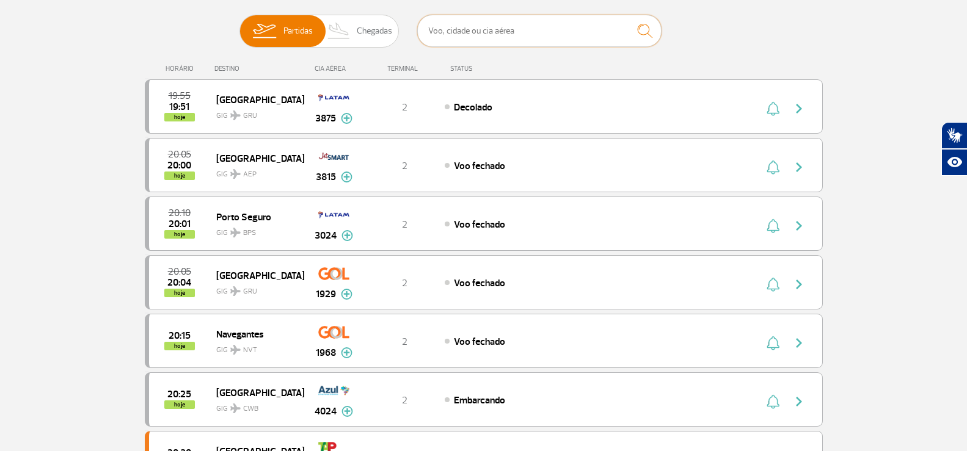
click at [452, 25] on input "text" at bounding box center [539, 31] width 244 height 32
type input "[GEOGRAPHIC_DATA]"
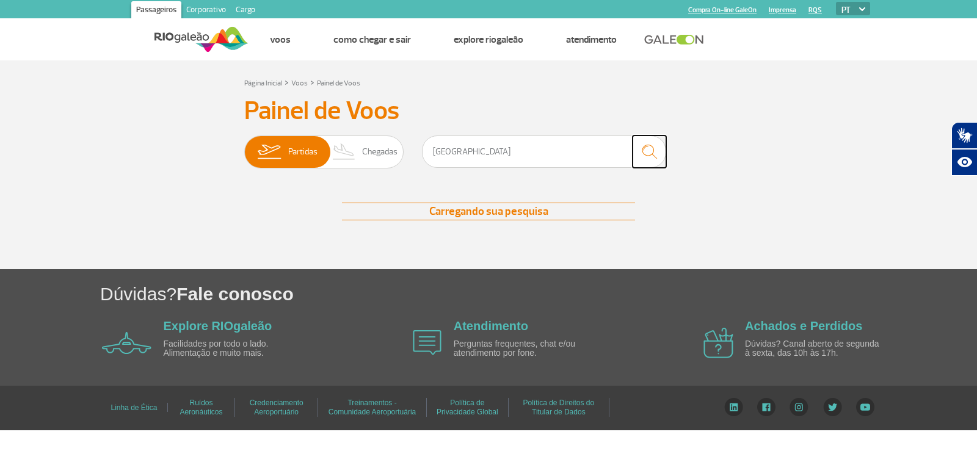
click at [647, 153] on img "submit" at bounding box center [649, 151] width 26 height 25
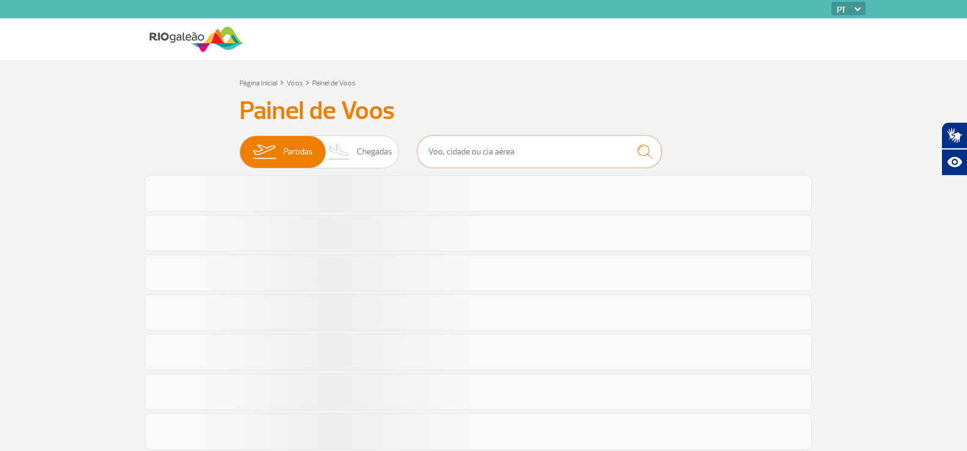
click at [449, 146] on input "text" at bounding box center [539, 152] width 244 height 32
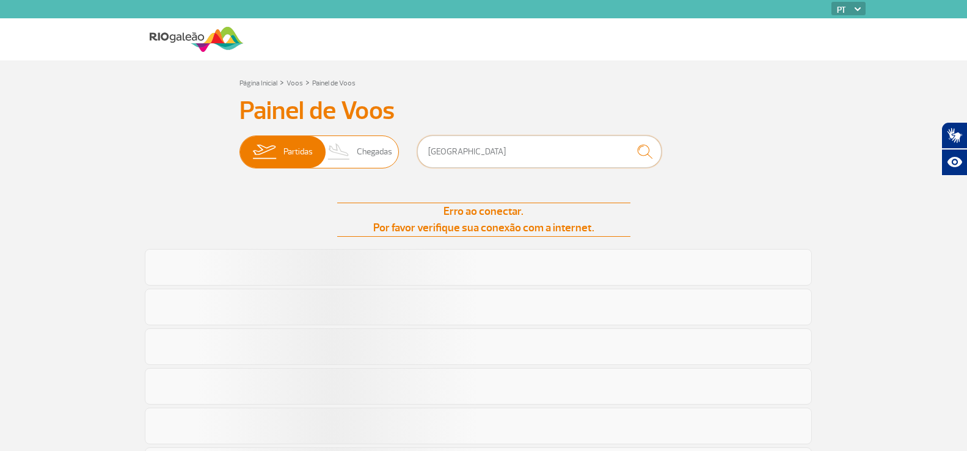
drag, startPoint x: 470, startPoint y: 151, endPoint x: 386, endPoint y: 153, distance: 84.3
click at [386, 153] on div "Partidas Chegadas MIAMI" at bounding box center [483, 154] width 489 height 37
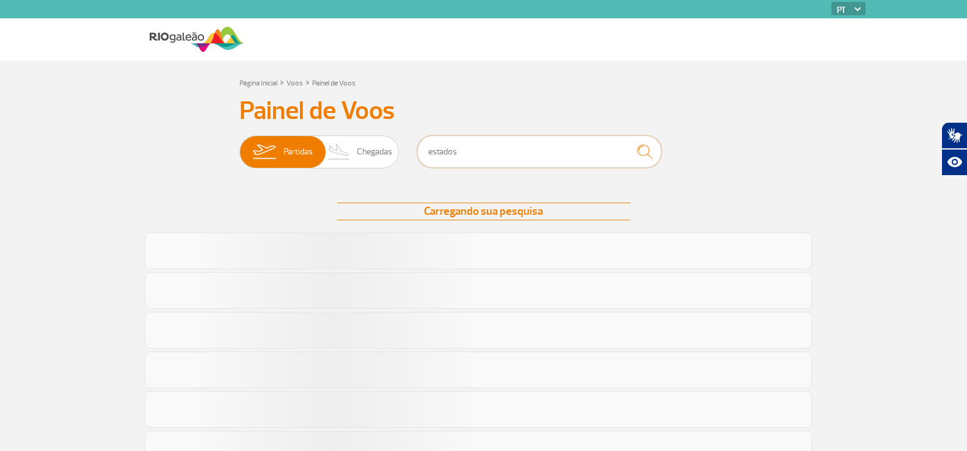
type input "estados"
click at [363, 150] on span "Chegadas" at bounding box center [374, 152] width 35 height 32
click at [239, 146] on input "Partidas Chegadas" at bounding box center [239, 146] width 0 height 0
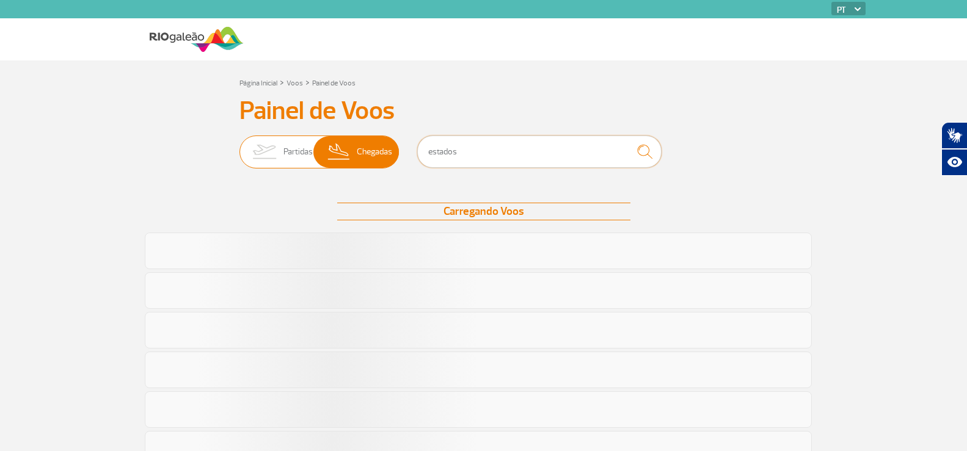
drag, startPoint x: 467, startPoint y: 155, endPoint x: 373, endPoint y: 161, distance: 94.9
click at [373, 161] on div "Partidas Chegadas estados" at bounding box center [483, 154] width 489 height 37
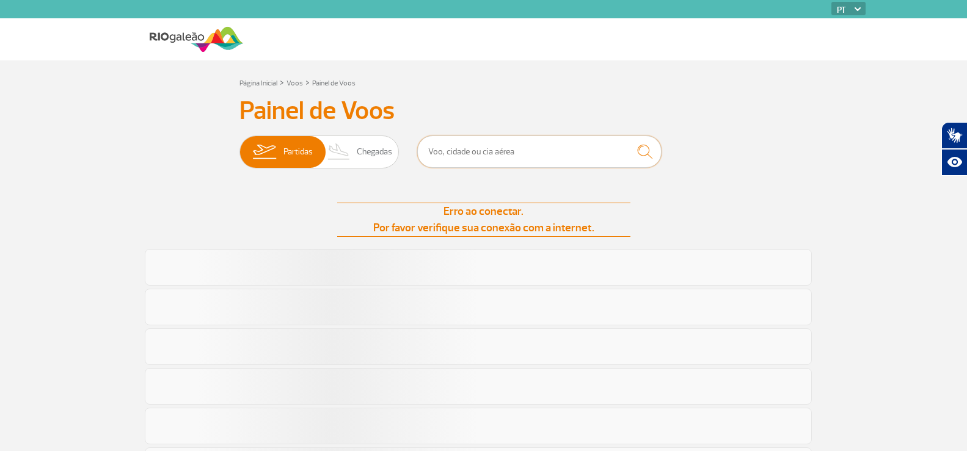
drag, startPoint x: 523, startPoint y: 150, endPoint x: 476, endPoint y: 145, distance: 47.3
click at [476, 145] on input "text" at bounding box center [539, 152] width 244 height 32
type input "6004"
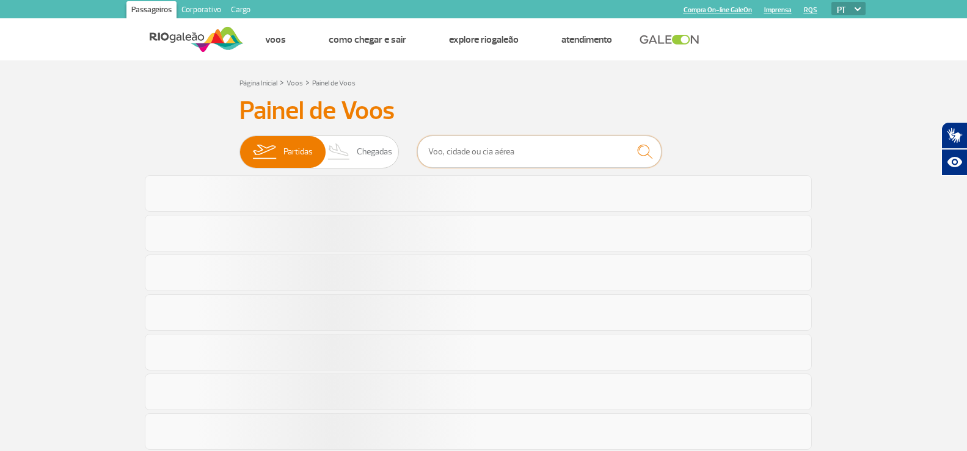
click at [484, 155] on input "text" at bounding box center [539, 152] width 244 height 32
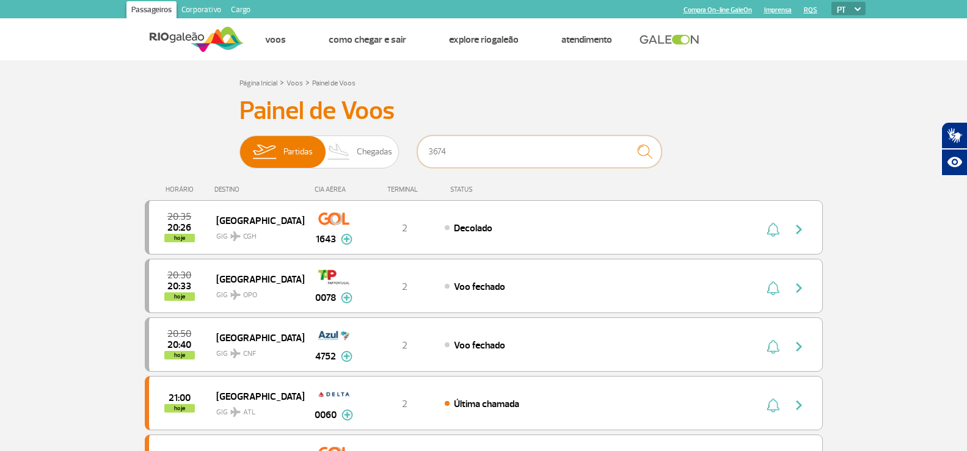
type input "3674"
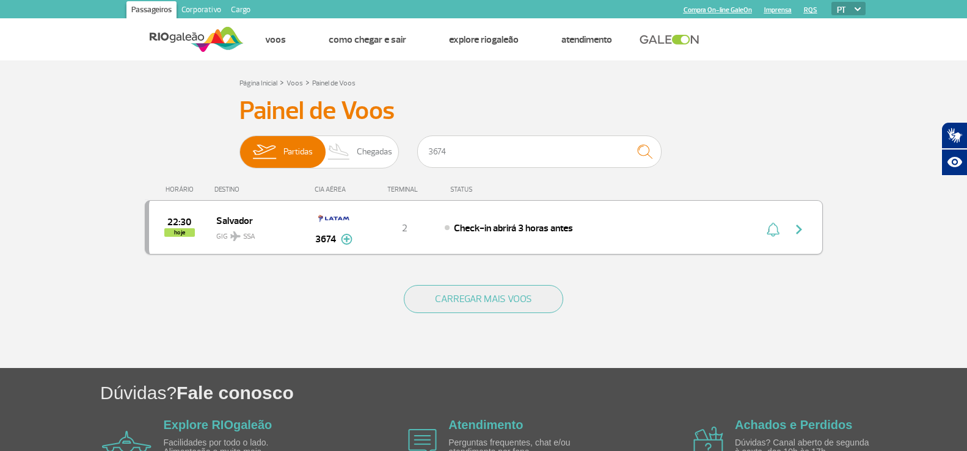
click at [798, 233] on img "button" at bounding box center [798, 229] width 15 height 15
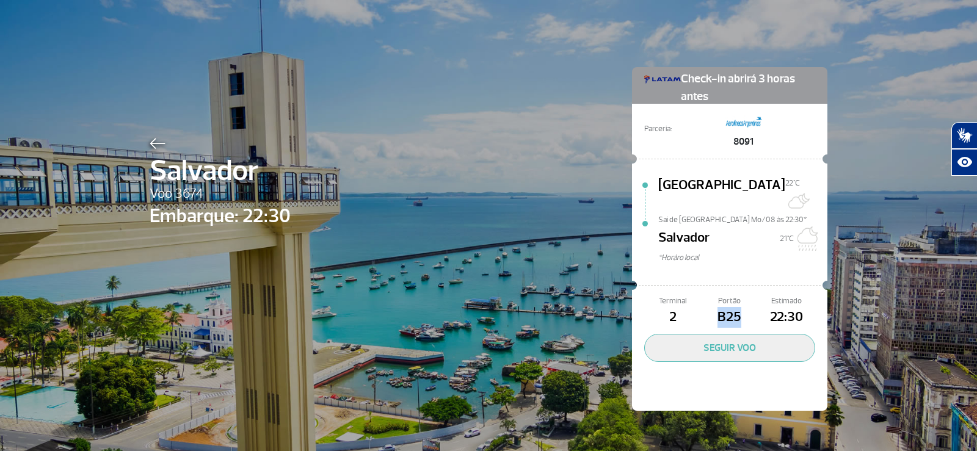
drag, startPoint x: 708, startPoint y: 305, endPoint x: 738, endPoint y: 302, distance: 30.0
click at [738, 307] on span "B25" at bounding box center [729, 317] width 57 height 21
click at [150, 137] on div at bounding box center [220, 141] width 141 height 15
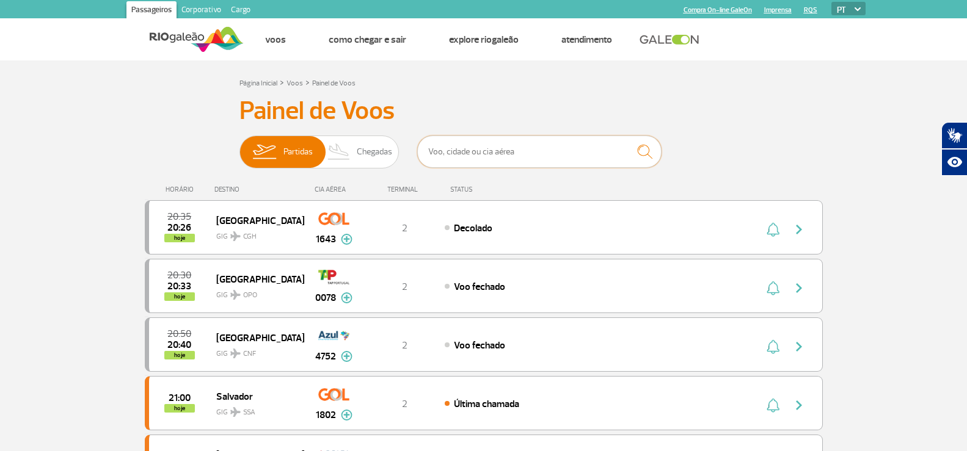
click at [468, 145] on input "text" at bounding box center [539, 152] width 244 height 32
type input "3854"
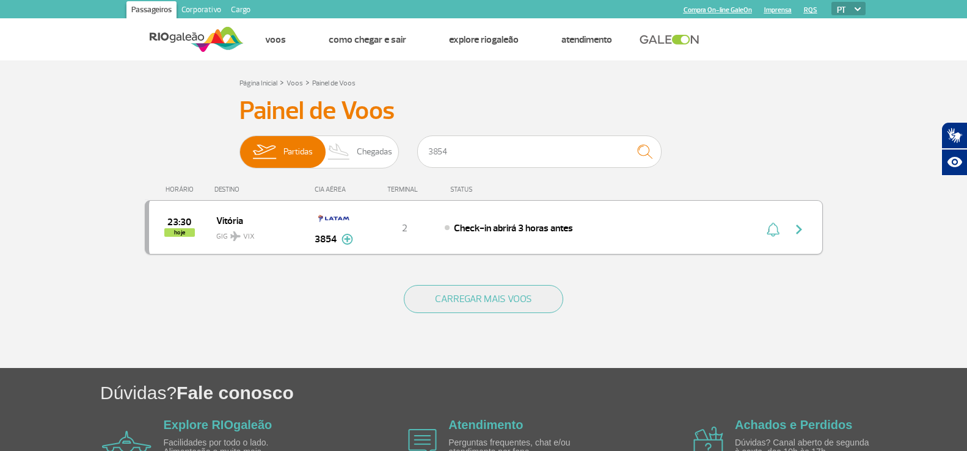
click at [798, 228] on img "button" at bounding box center [798, 229] width 15 height 15
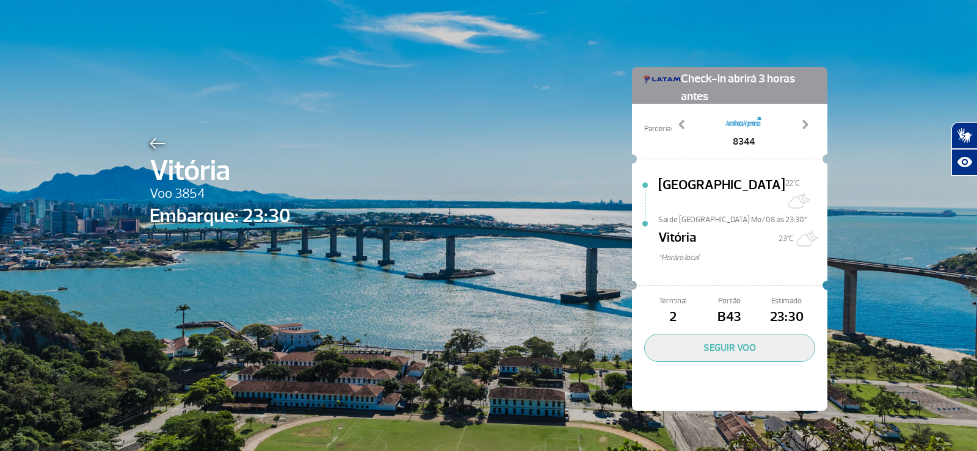
click at [150, 140] on img at bounding box center [158, 143] width 16 height 11
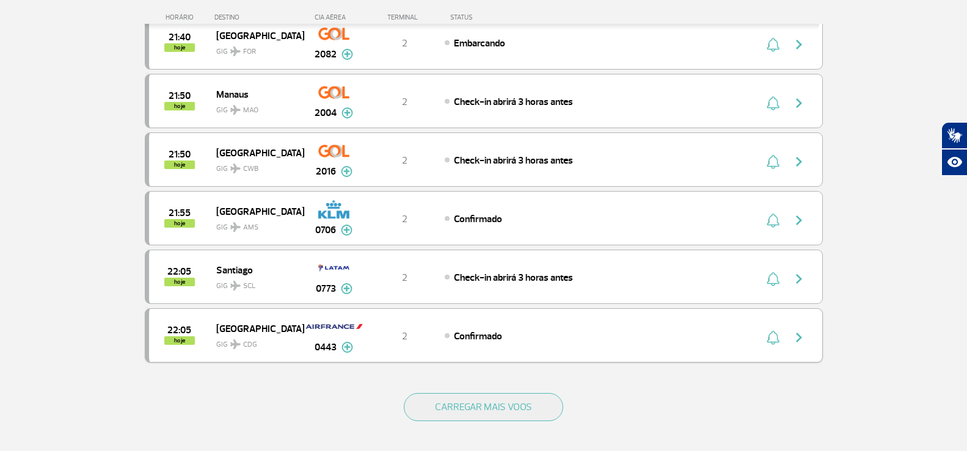
scroll to position [1038, 0]
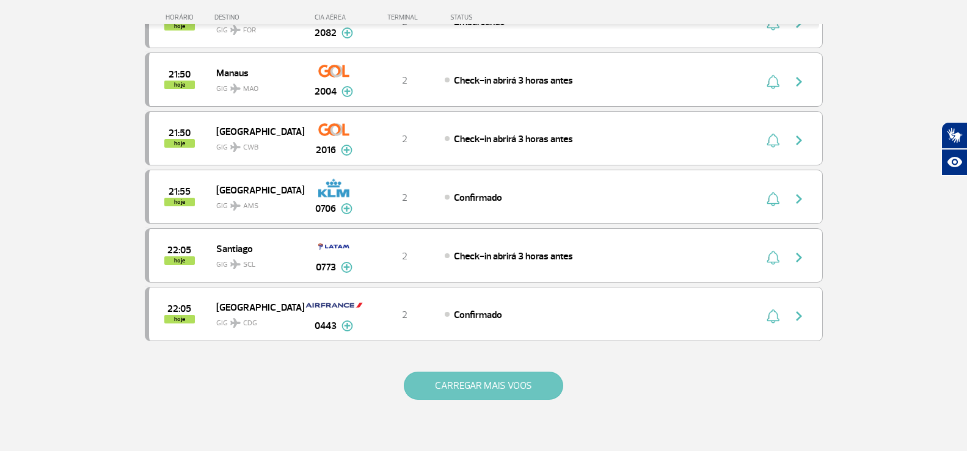
click at [540, 378] on button "CARREGAR MAIS VOOS" at bounding box center [483, 386] width 159 height 28
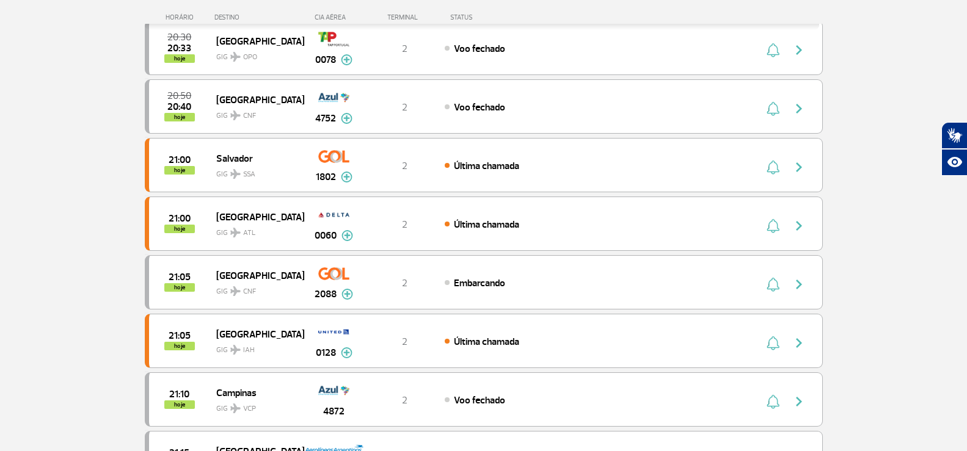
scroll to position [0, 0]
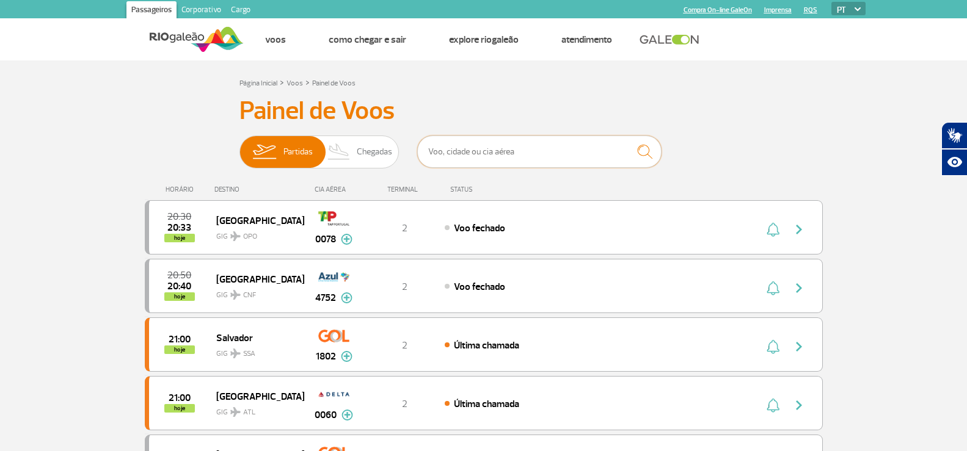
click at [498, 150] on input "text" at bounding box center [539, 152] width 244 height 32
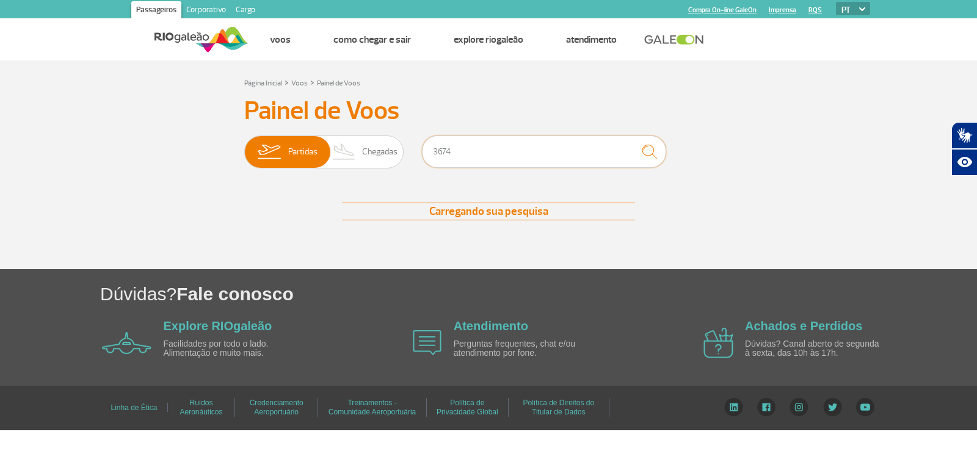
type input "3674"
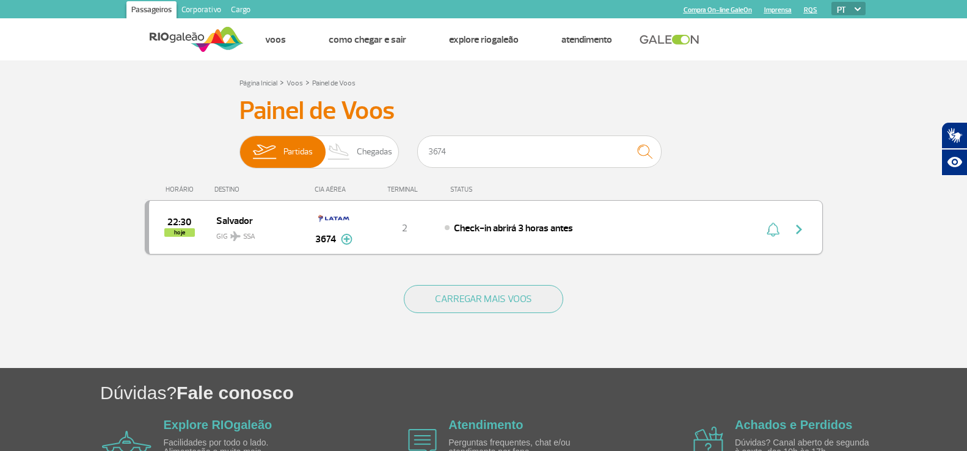
click at [798, 228] on img "button" at bounding box center [798, 229] width 15 height 15
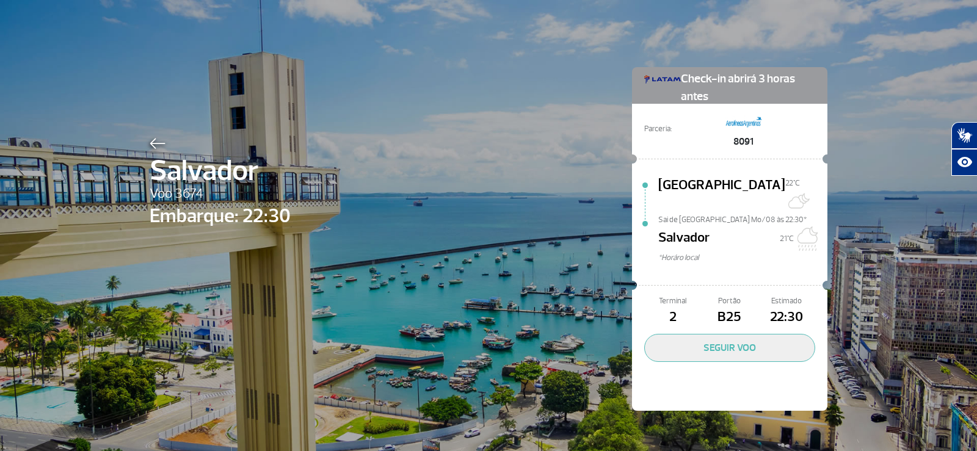
click at [150, 142] on img at bounding box center [158, 143] width 16 height 11
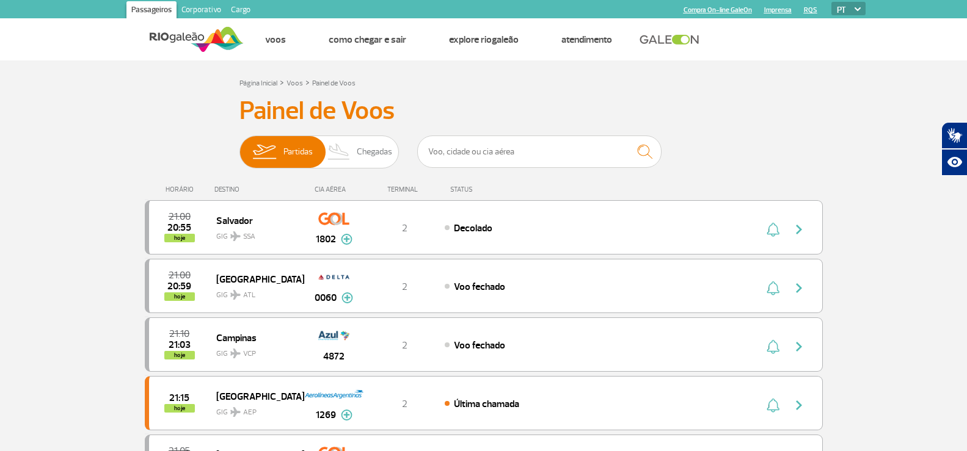
drag, startPoint x: 76, startPoint y: 447, endPoint x: 783, endPoint y: 136, distance: 772.7
